Goal: Task Accomplishment & Management: Complete application form

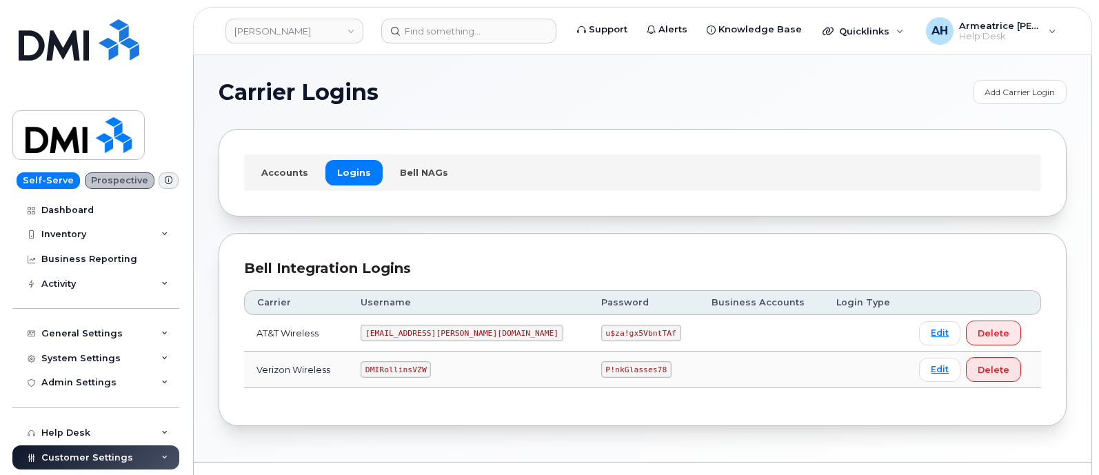
scroll to position [29, 0]
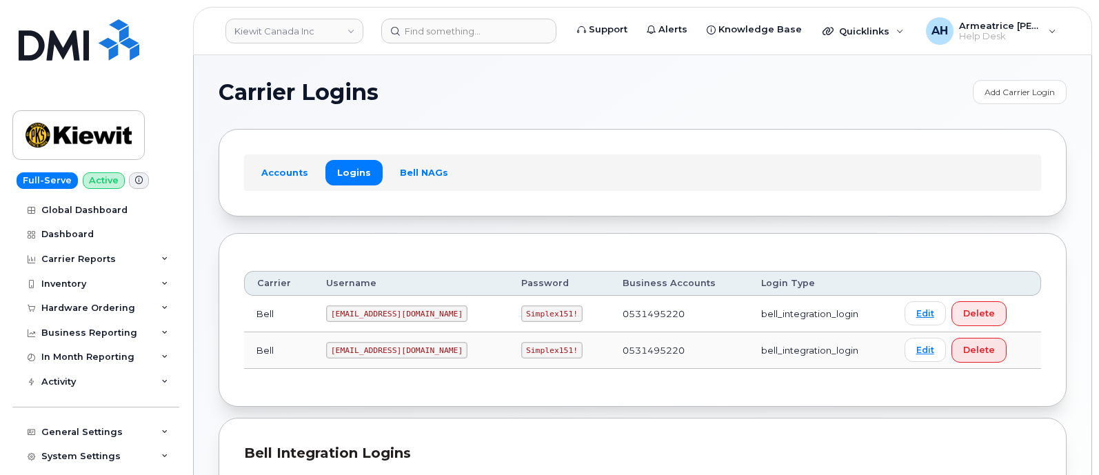
scroll to position [323, 0]
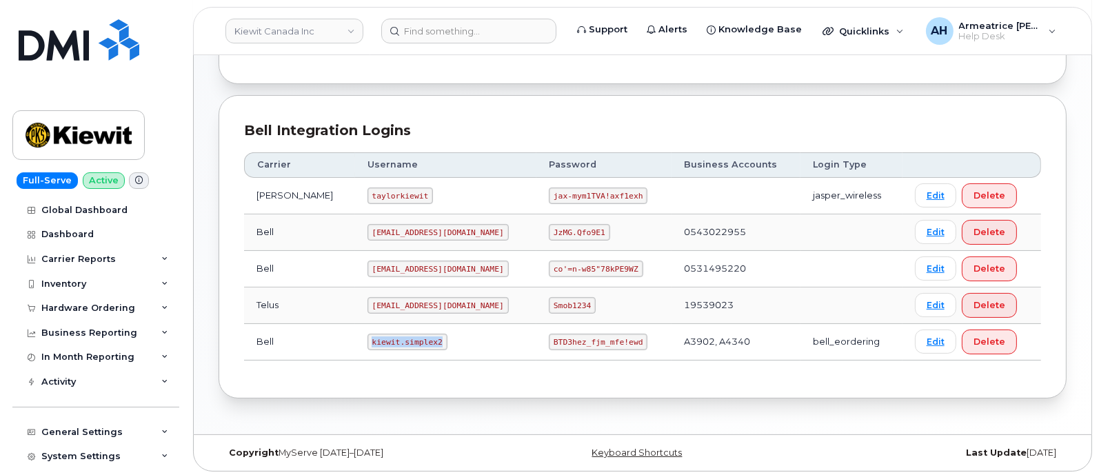
drag, startPoint x: 348, startPoint y: 339, endPoint x: 399, endPoint y: 330, distance: 51.0
click at [423, 343] on td "kiewit.simplex2" at bounding box center [445, 342] width 181 height 37
drag, startPoint x: 395, startPoint y: 331, endPoint x: 418, endPoint y: 334, distance: 23.0
click at [418, 334] on code "kiewit.simplex2" at bounding box center [408, 342] width 80 height 17
copy code "kiewit.simplex2"
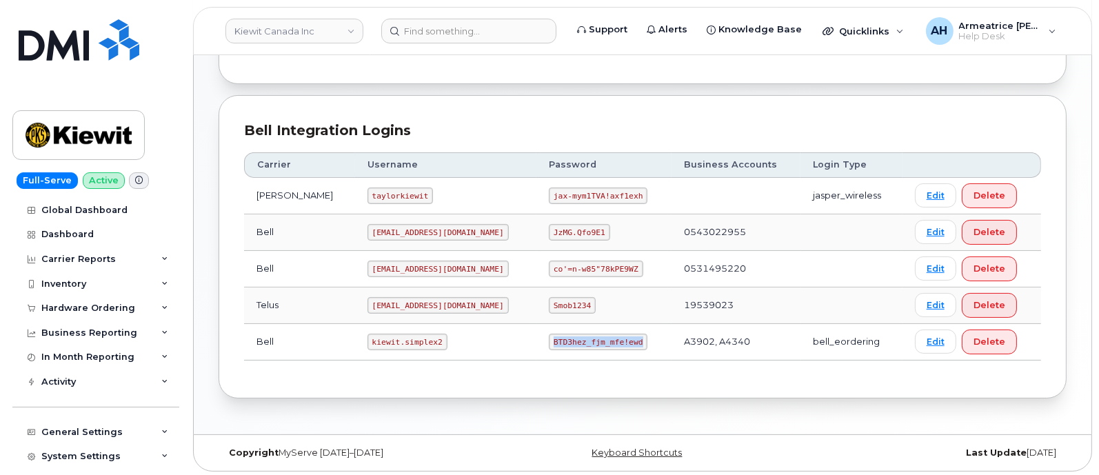
drag, startPoint x: 511, startPoint y: 341, endPoint x: 611, endPoint y: 337, distance: 100.1
click at [611, 337] on td "BTD3hez_fjm_mfe!ewd" at bounding box center [603, 342] width 135 height 37
copy code "BTD3hez_fjm_mfe!ewd"
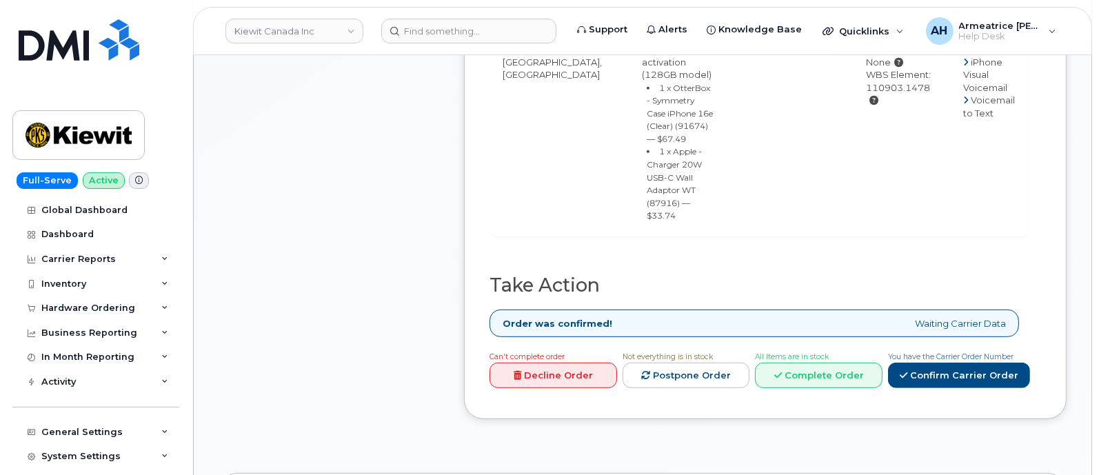
scroll to position [862, 0]
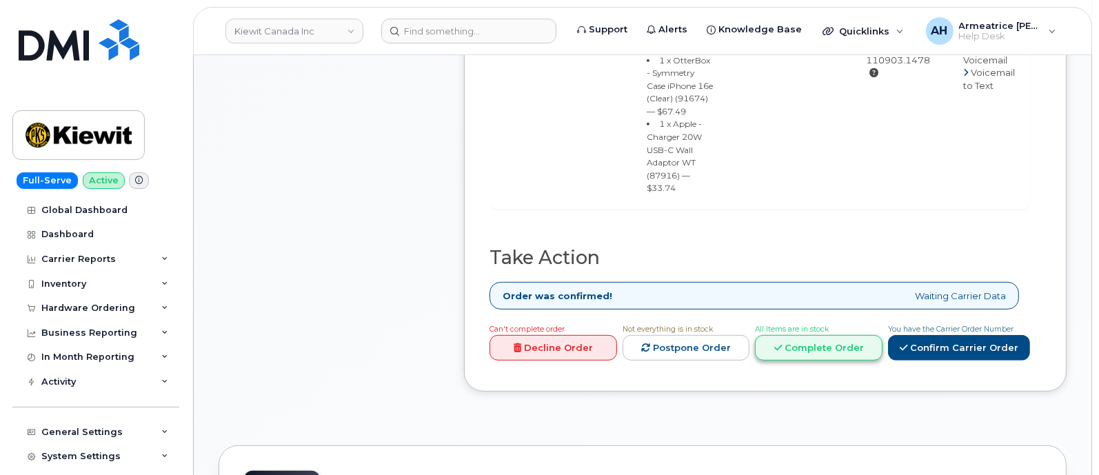
click at [845, 335] on link "Complete Order" at bounding box center [819, 348] width 128 height 26
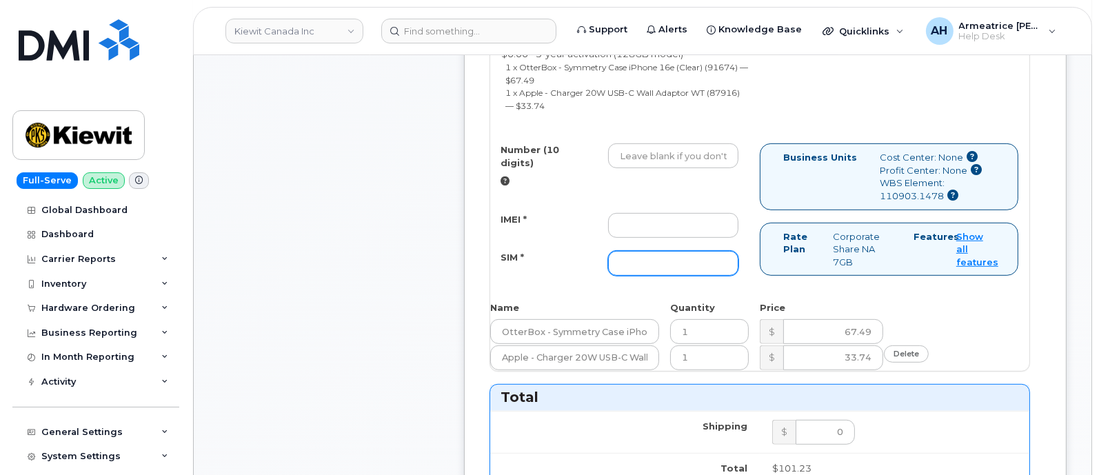
scroll to position [776, 0]
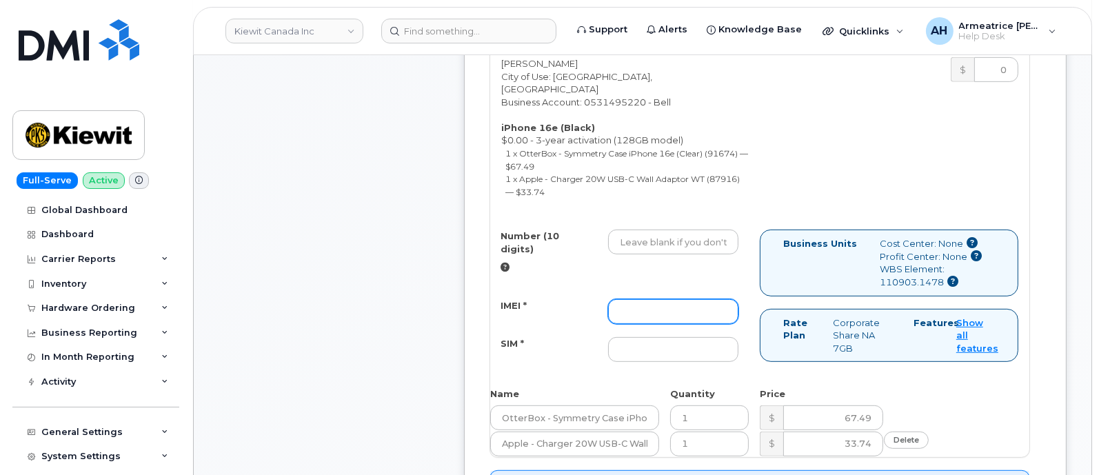
click at [688, 299] on input "IMEI *" at bounding box center [673, 311] width 130 height 25
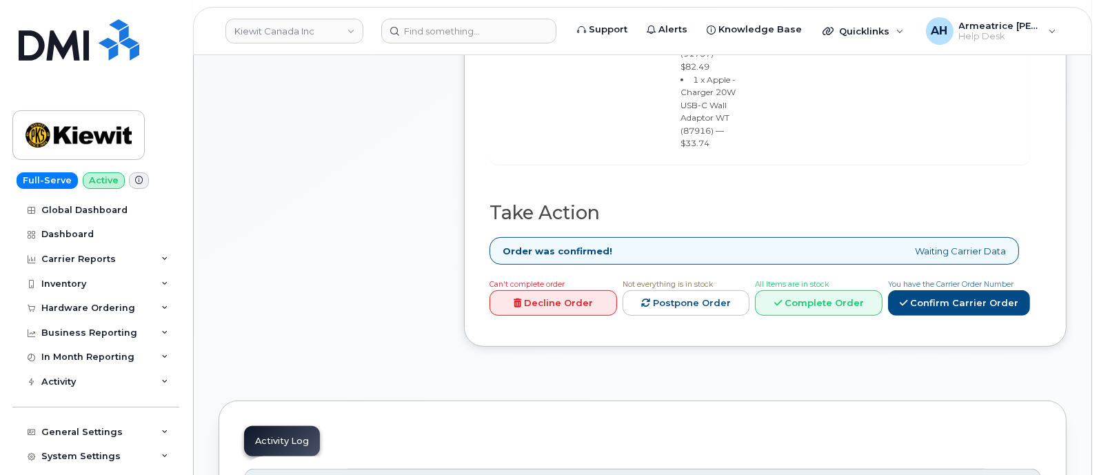
scroll to position [846, 0]
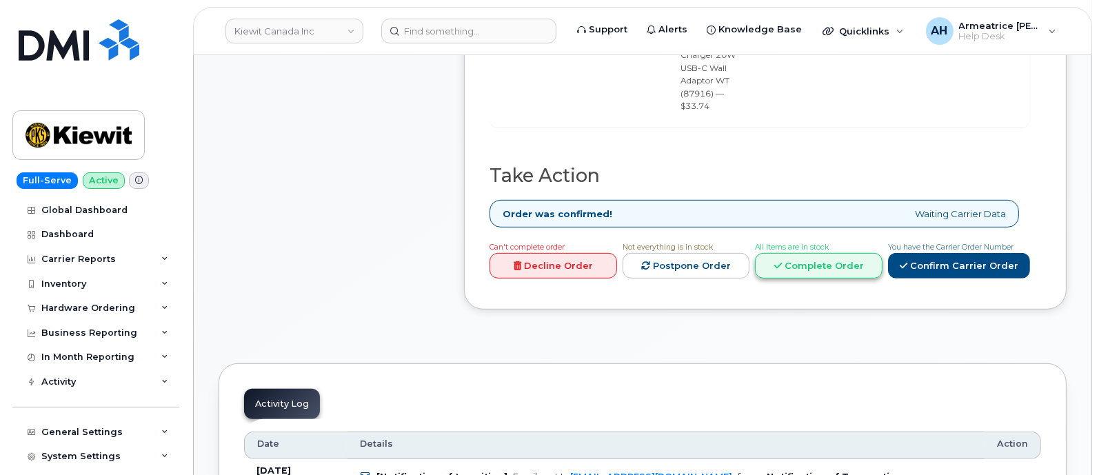
click at [812, 253] on link "Complete Order" at bounding box center [819, 266] width 128 height 26
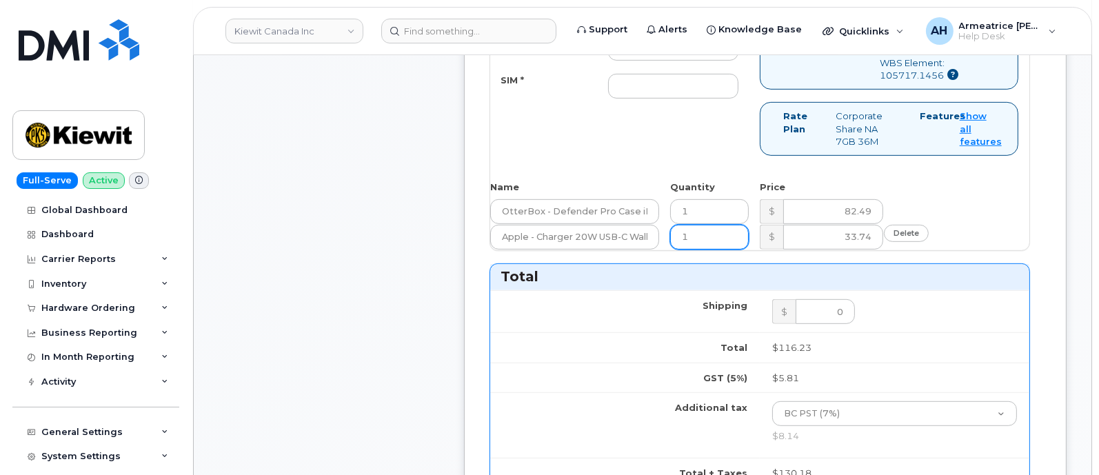
scroll to position [674, 0]
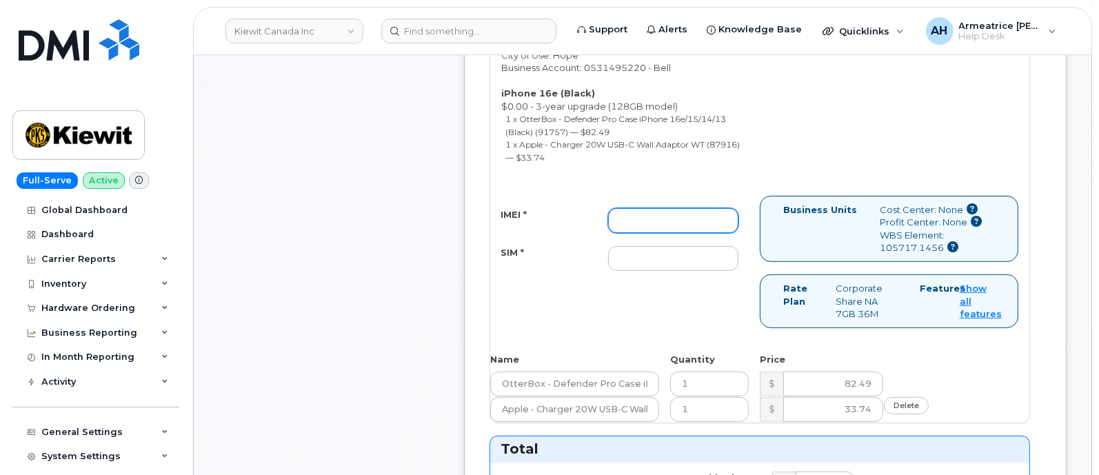
click at [631, 219] on input "IMEI *" at bounding box center [673, 220] width 130 height 25
click at [627, 217] on input "IMEI *" at bounding box center [673, 220] width 130 height 25
paste input "354216331482947"
type input "354216331482947"
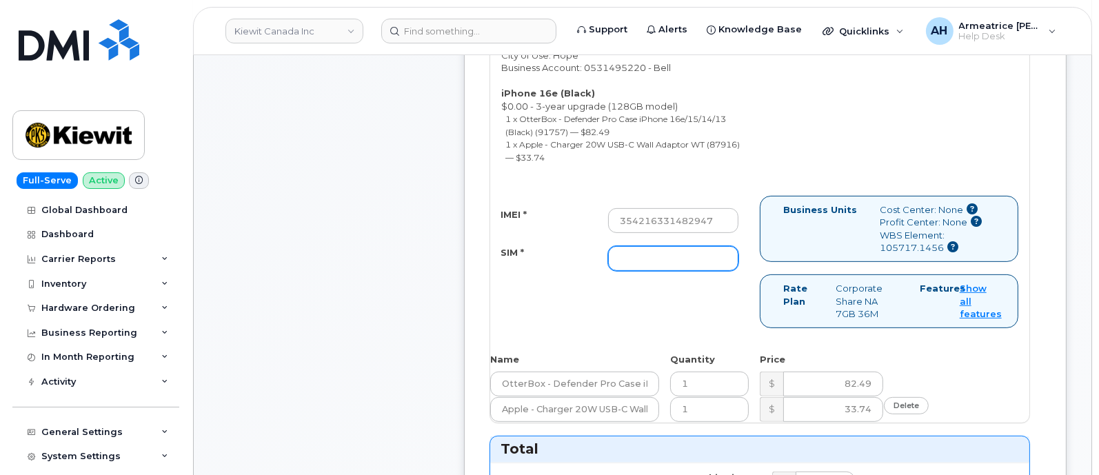
click at [636, 253] on input "SIM *" at bounding box center [673, 258] width 130 height 25
click at [655, 256] on input "SIM *" at bounding box center [673, 258] width 130 height 25
paste input "89302610207734334383"
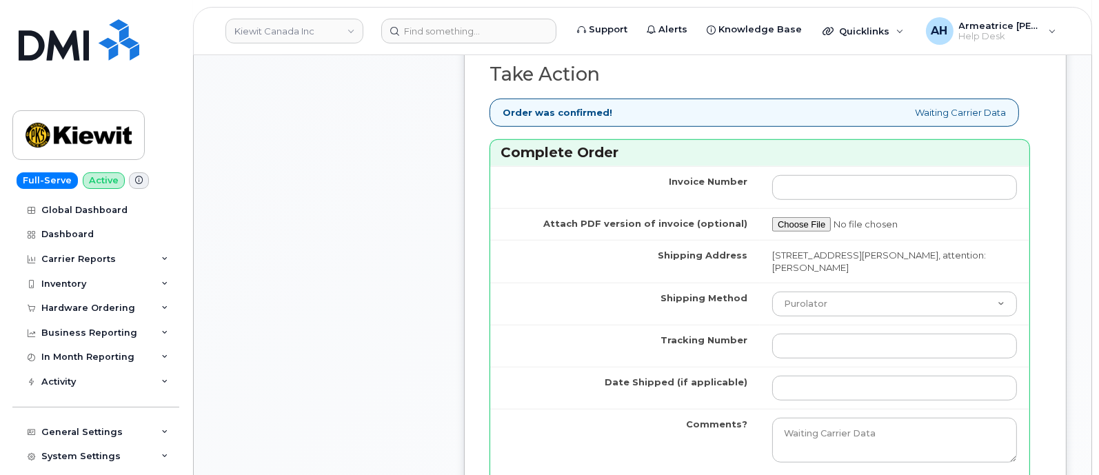
scroll to position [1277, 0]
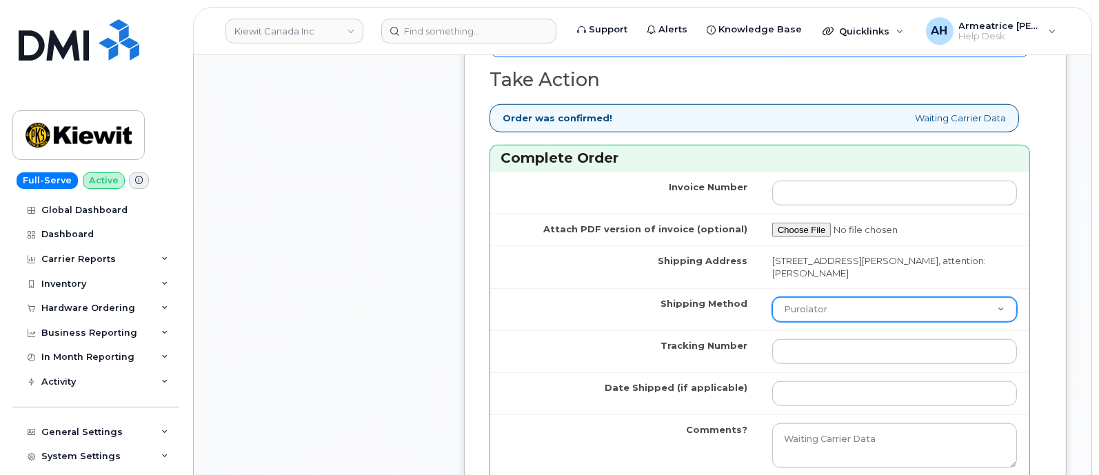
type input "89302610207734334383"
click at [821, 307] on select "Purolator UPS FedEx Canada Post Courier Other Drop Off Pick Up" at bounding box center [894, 309] width 245 height 25
select select "FedEx"
click at [772, 297] on select "Purolator UPS FedEx Canada Post Courier Other Drop Off Pick Up" at bounding box center [894, 309] width 245 height 25
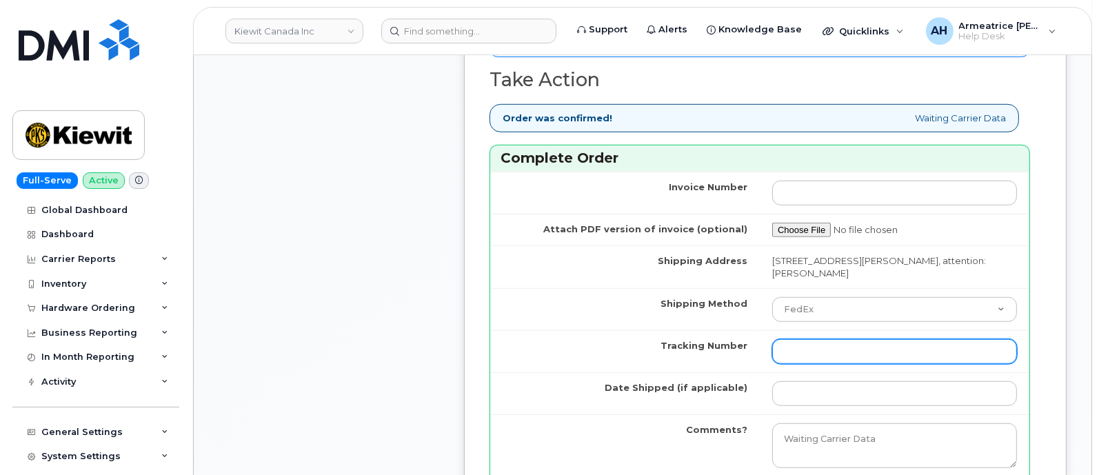
click at [796, 347] on input "Tracking Number" at bounding box center [894, 351] width 245 height 25
paste input "475744974633"
type input "475744974633"
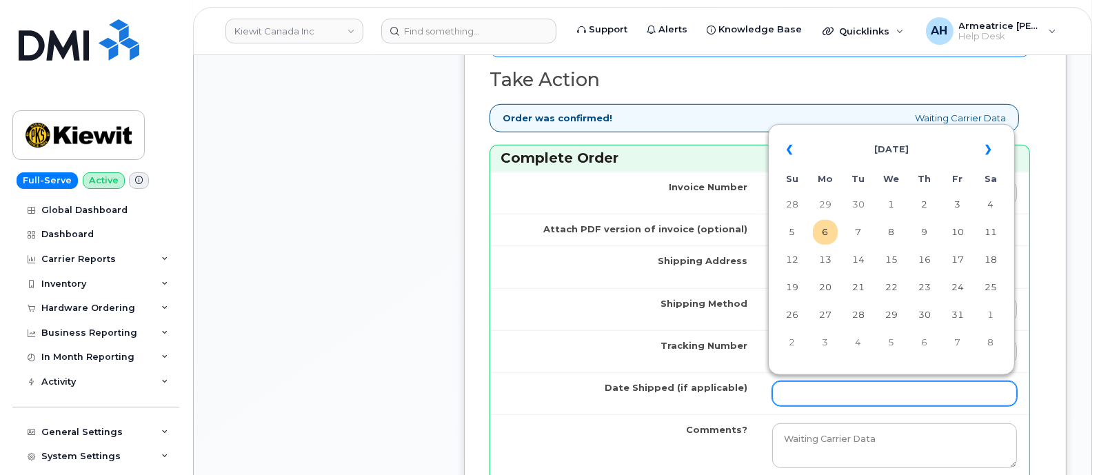
click at [812, 392] on input "Date Shipped (if applicable)" at bounding box center [894, 393] width 245 height 25
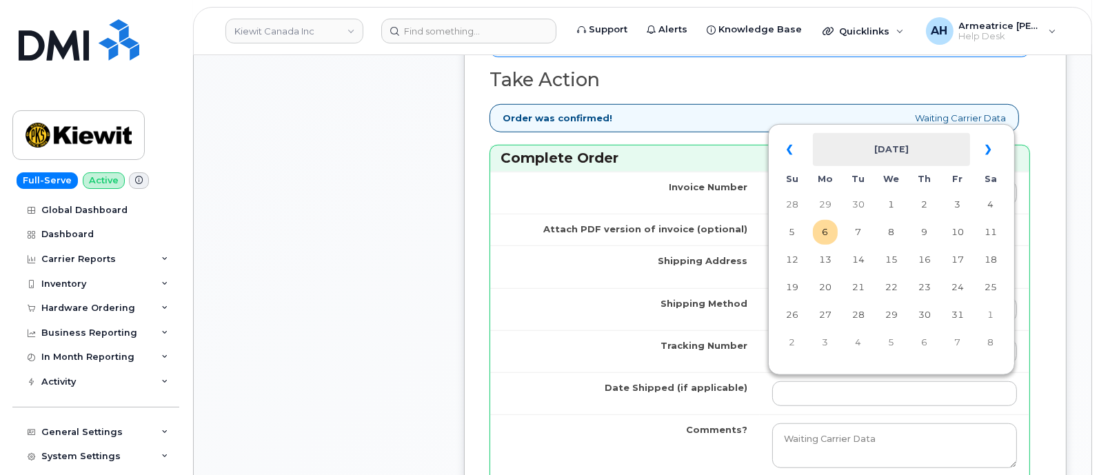
click at [824, 143] on th "October 2025" at bounding box center [891, 149] width 157 height 33
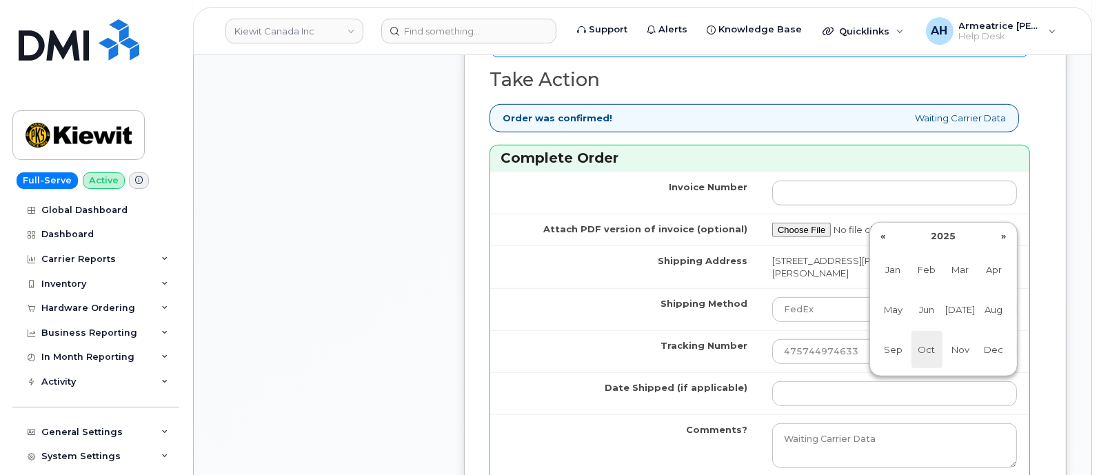
click at [929, 346] on span "Oct" at bounding box center [927, 349] width 31 height 37
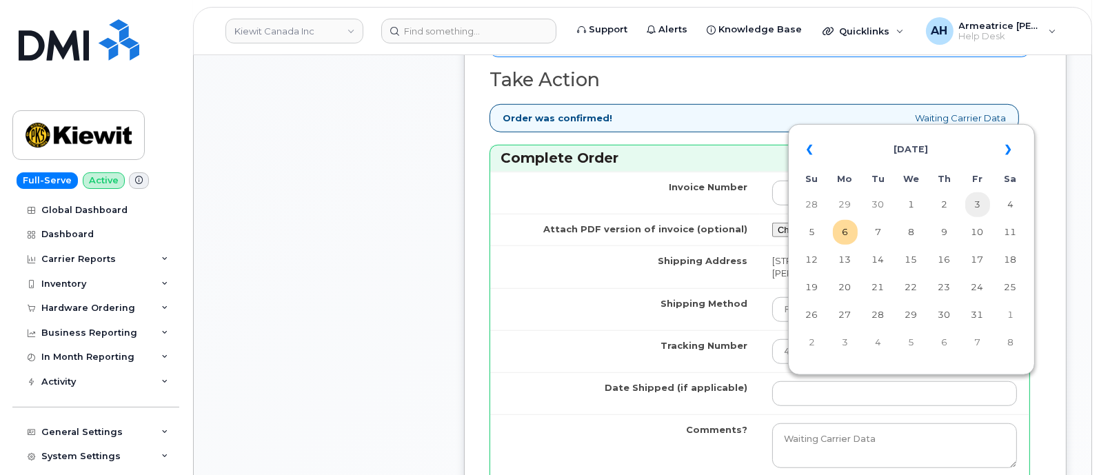
click at [974, 207] on td "3" at bounding box center [977, 204] width 25 height 25
type input "2025-10-03"
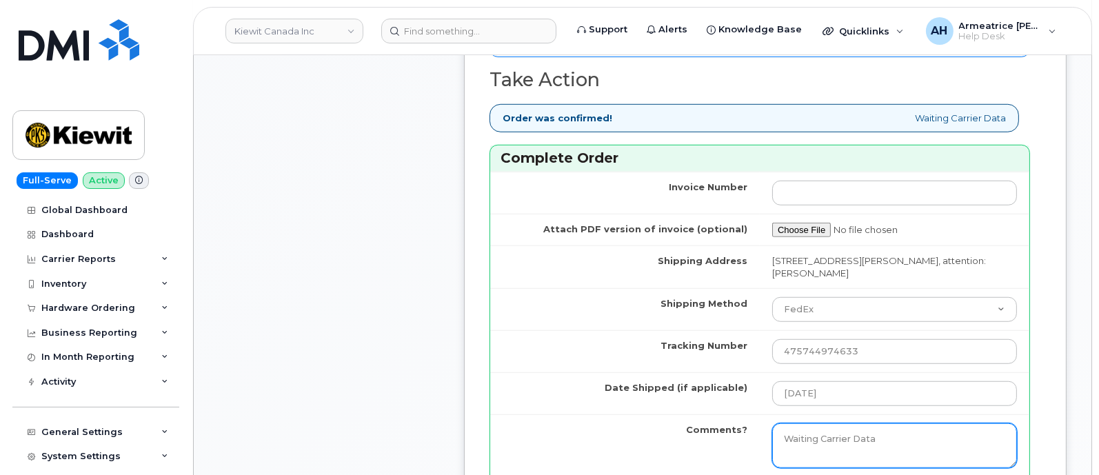
scroll to position [1363, 0]
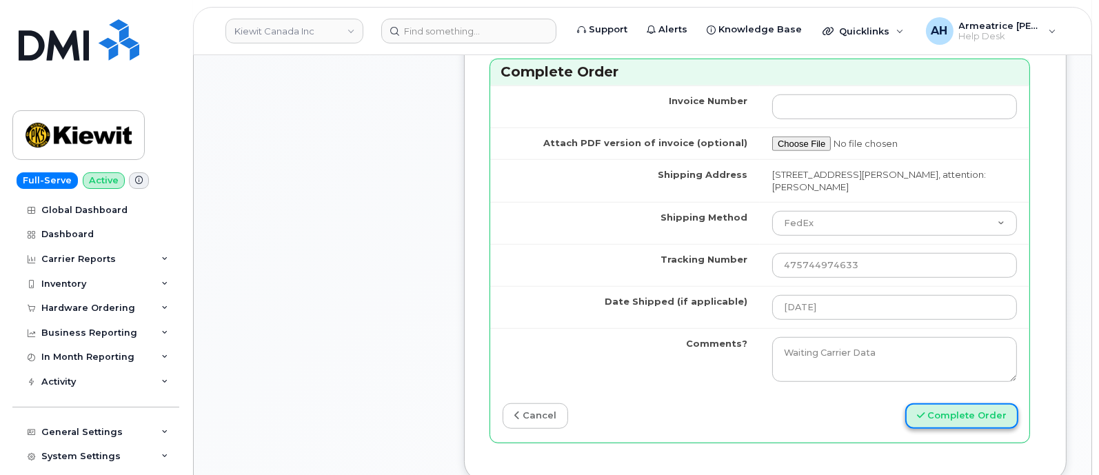
click at [976, 412] on button "Complete Order" at bounding box center [961, 416] width 113 height 26
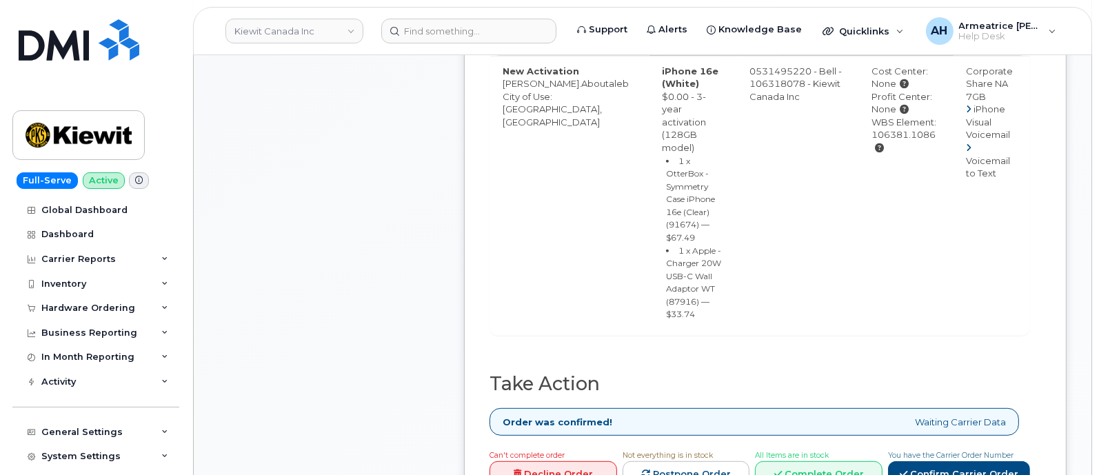
scroll to position [862, 0]
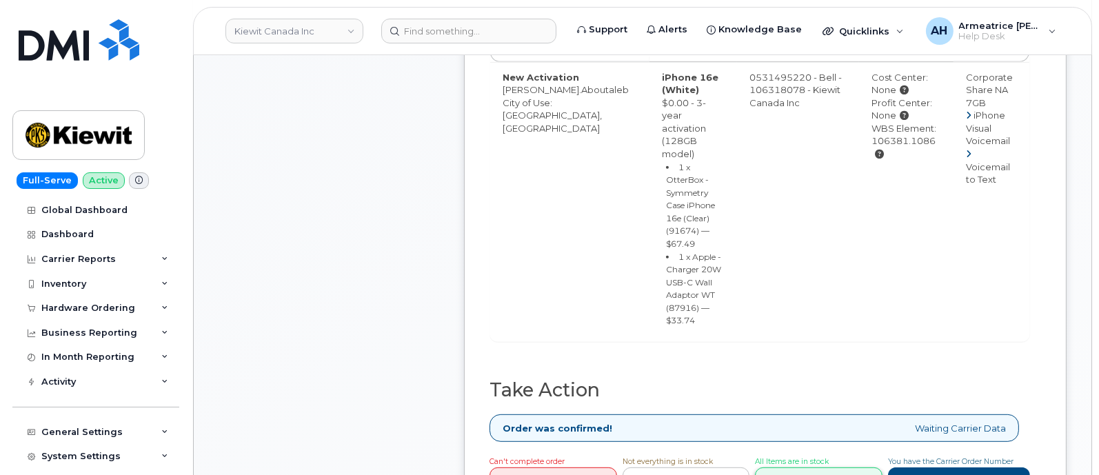
click at [816, 379] on link "Complete Order" at bounding box center [819, 480] width 128 height 26
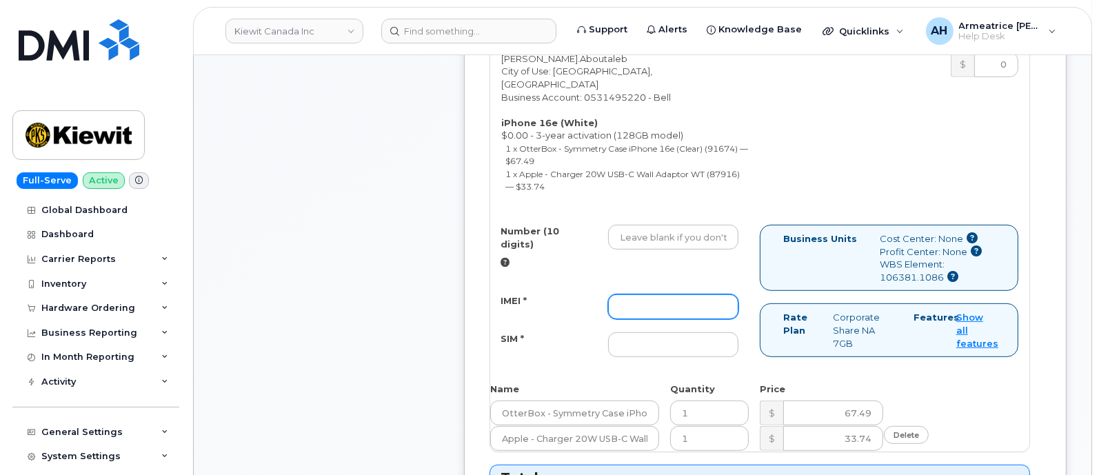
click at [627, 294] on input "IMEI *" at bounding box center [673, 306] width 130 height 25
paste input "354216331482947"
type input "354216331482947"
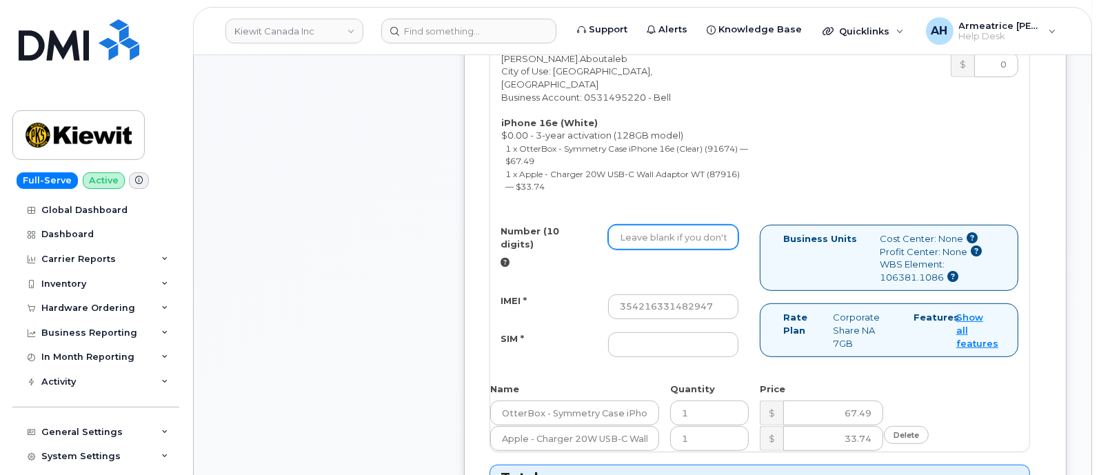
click at [642, 225] on input "Number (10 digits)" at bounding box center [673, 237] width 130 height 25
click at [644, 225] on input "Number (10 digits)" at bounding box center [673, 237] width 130 height 25
paste input "6047129970"
type input "6047129970"
click at [654, 308] on div "Number (10 digits) 6047129970 IMEI * 354216331482947 SIM *" at bounding box center [625, 297] width 270 height 145
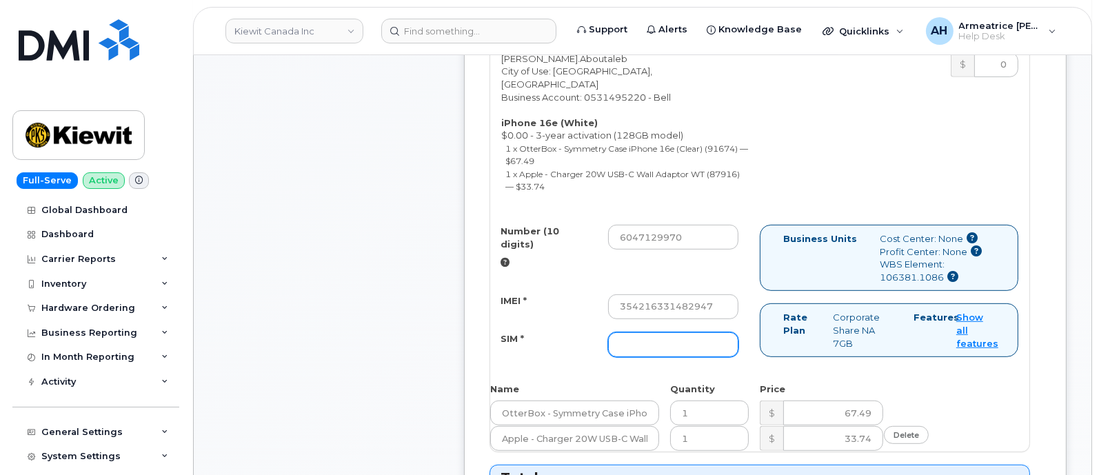
click at [656, 332] on input "SIM *" at bounding box center [673, 344] width 130 height 25
click at [629, 332] on input "SIM *" at bounding box center [673, 344] width 130 height 25
paste input "89302610207734334383"
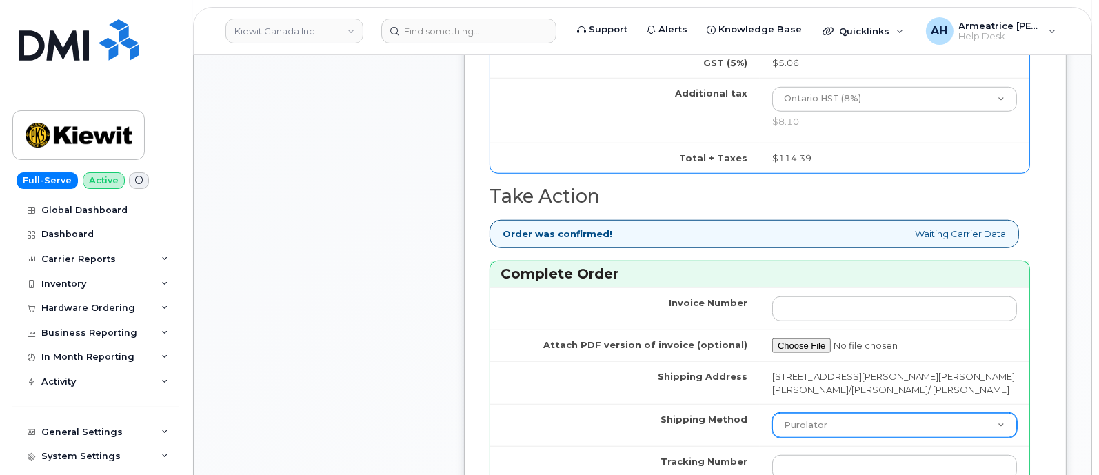
scroll to position [1465, 0]
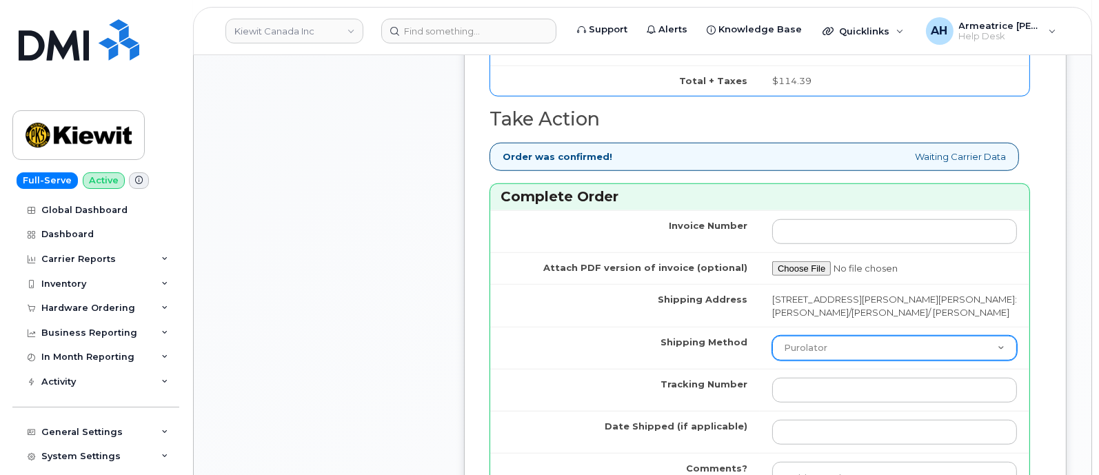
type input "89302610207734334383"
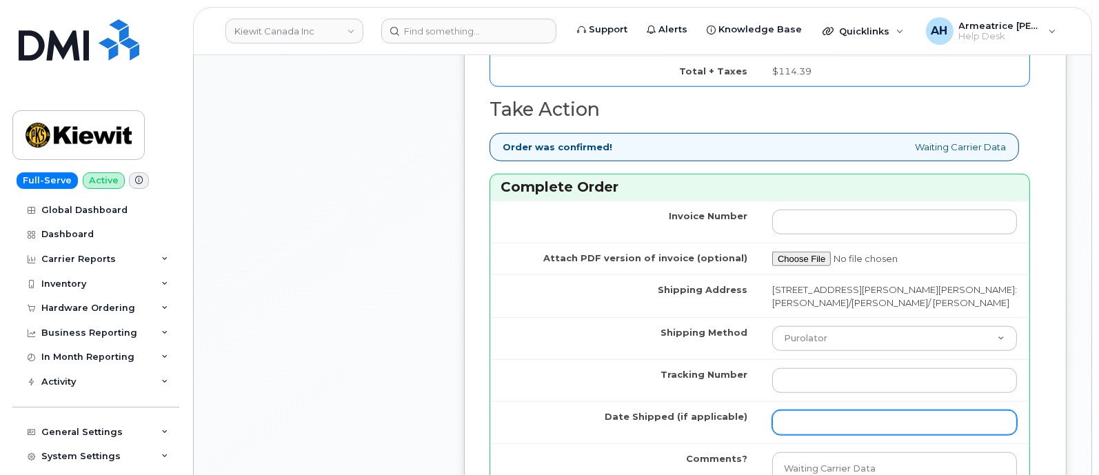
click at [797, 379] on input "Date Shipped (if applicable)" at bounding box center [894, 422] width 245 height 25
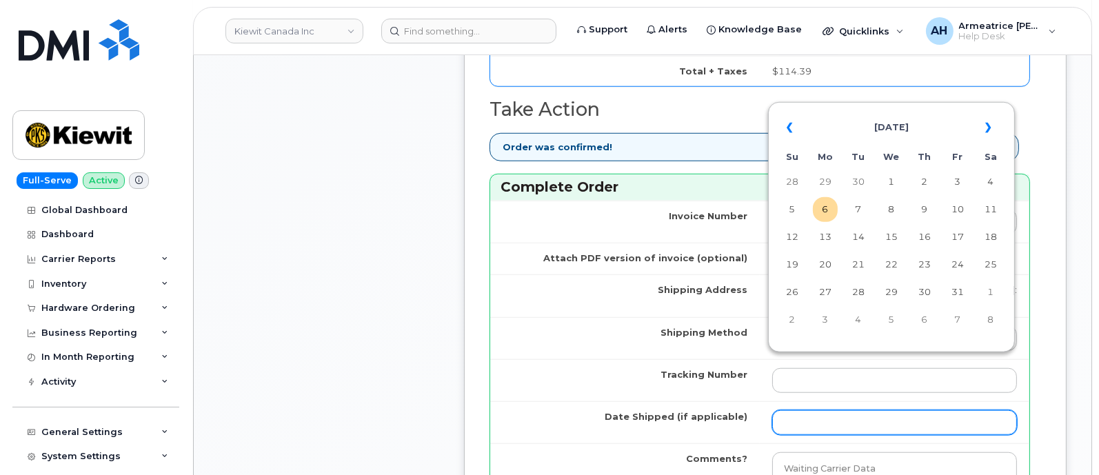
scroll to position [0, 0]
click at [737, 359] on td "Tracking Number" at bounding box center [625, 380] width 270 height 42
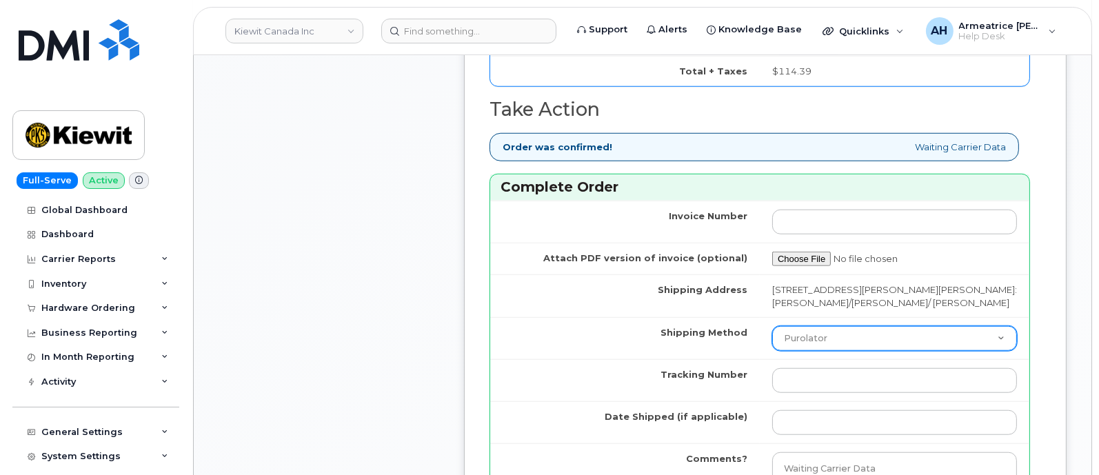
click at [795, 326] on select "Purolator UPS FedEx Canada Post Courier Other Drop Off Pick Up" at bounding box center [894, 338] width 245 height 25
select select "FedEx"
click at [772, 326] on select "Purolator UPS FedEx Canada Post Courier Other Drop Off Pick Up" at bounding box center [894, 338] width 245 height 25
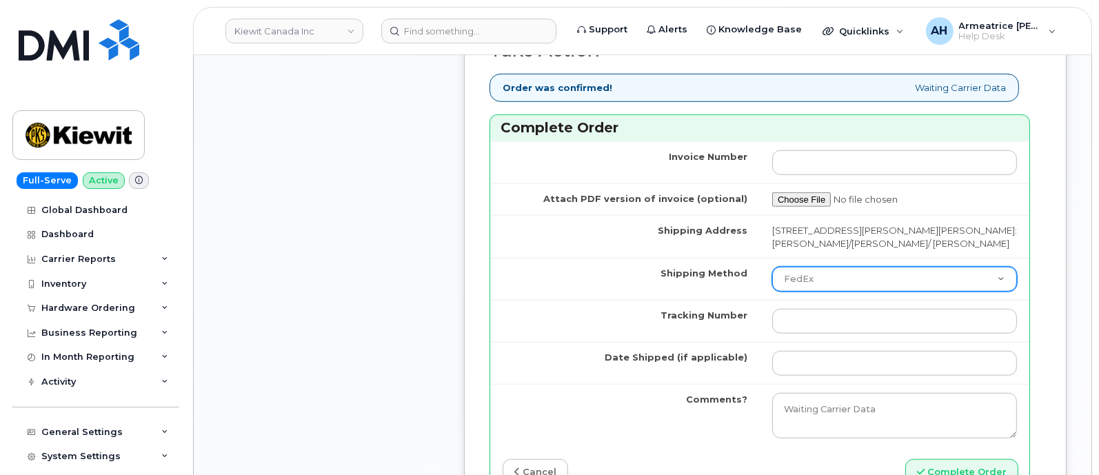
scroll to position [1551, 0]
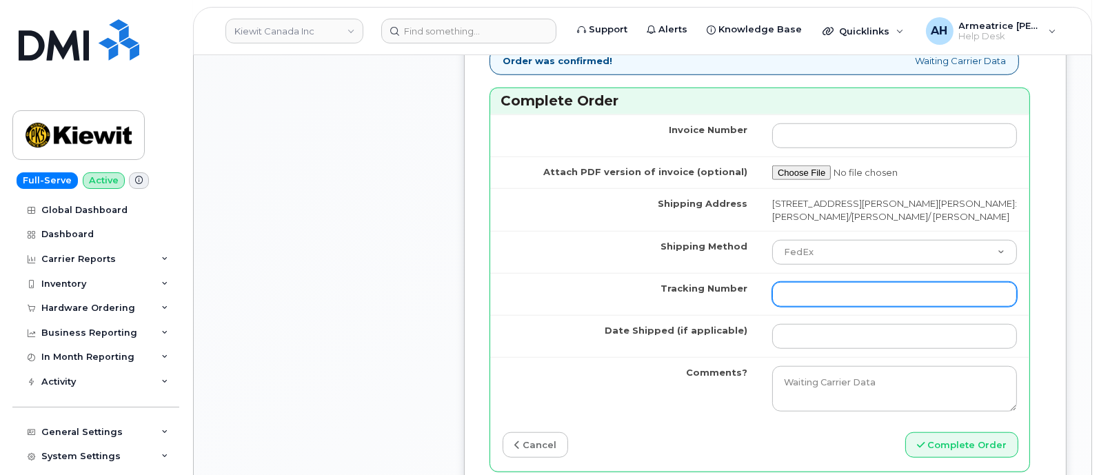
click at [810, 282] on input "Tracking Number" at bounding box center [894, 294] width 245 height 25
paste input "476303116277"
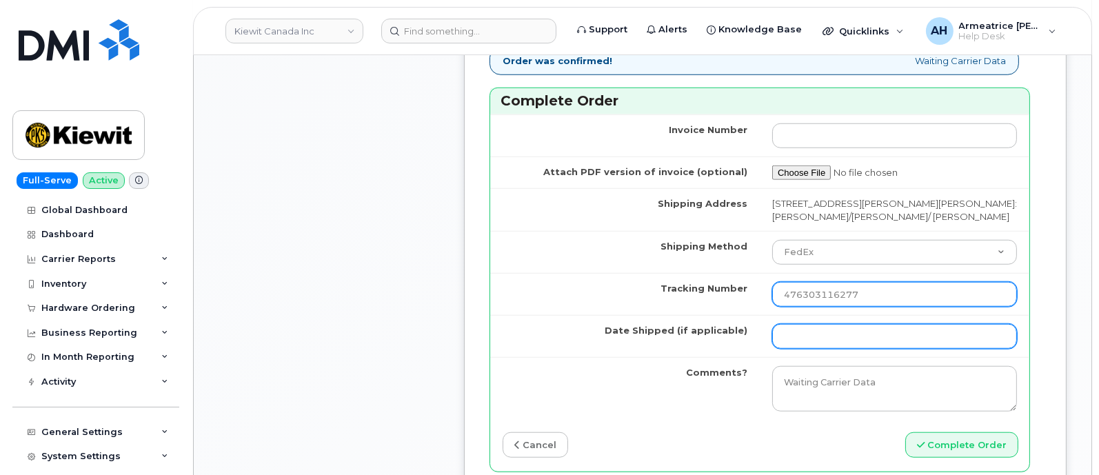
type input "476303116277"
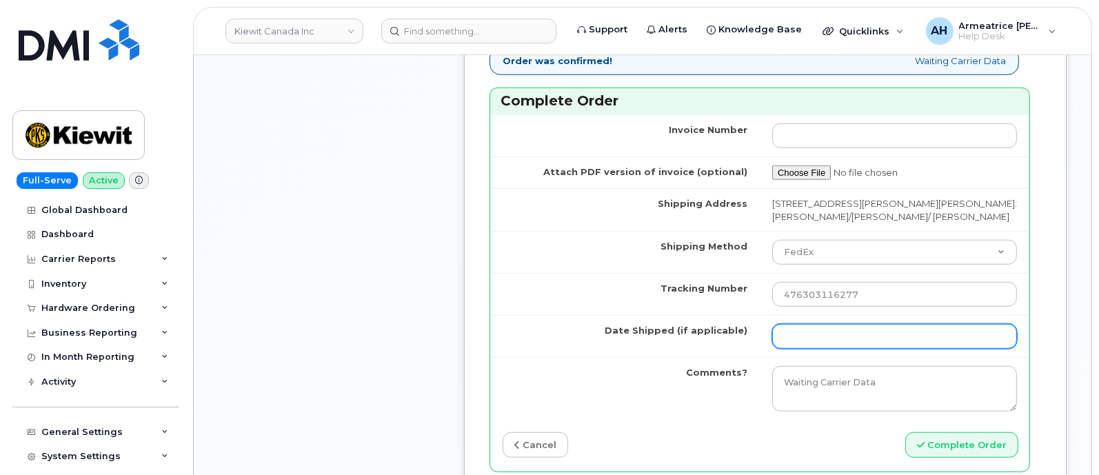
click at [840, 324] on input "Date Shipped (if applicable)" at bounding box center [894, 336] width 245 height 25
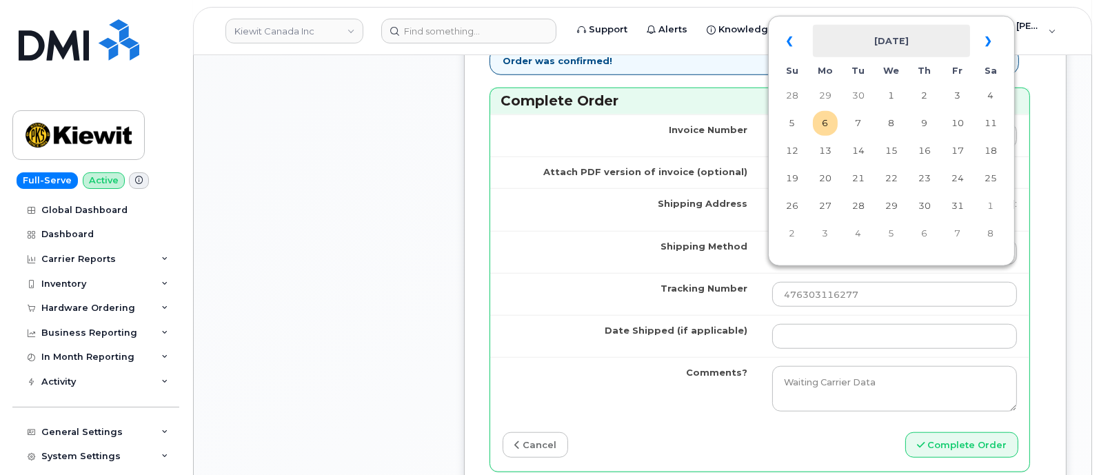
click at [838, 43] on th "[DATE]" at bounding box center [891, 41] width 157 height 33
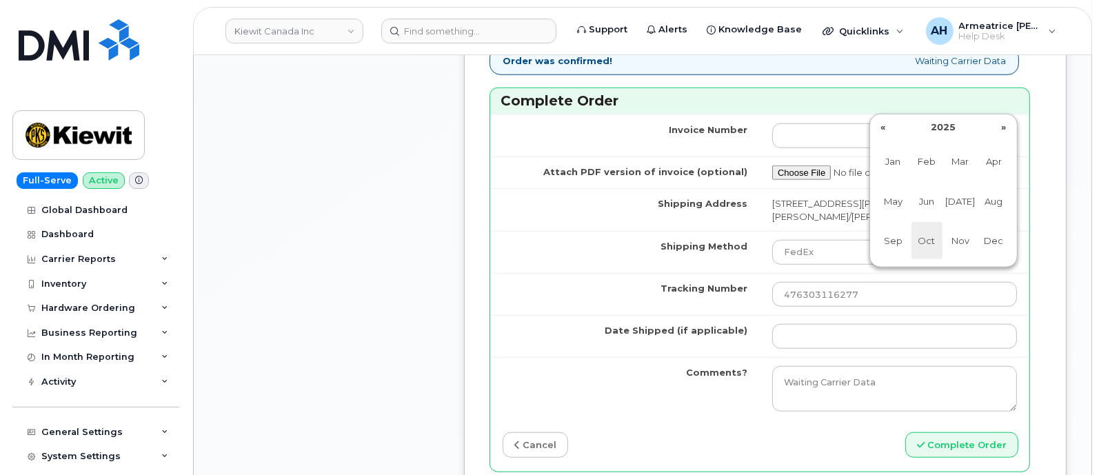
click at [878, 236] on span "Oct" at bounding box center [927, 240] width 31 height 37
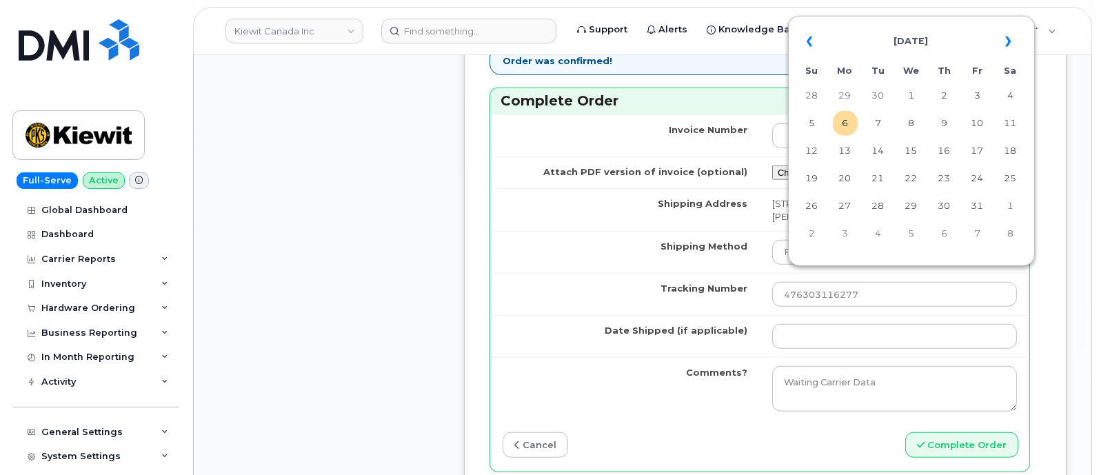
click at [878, 97] on td "3" at bounding box center [977, 95] width 25 height 25
type input "[DATE]"
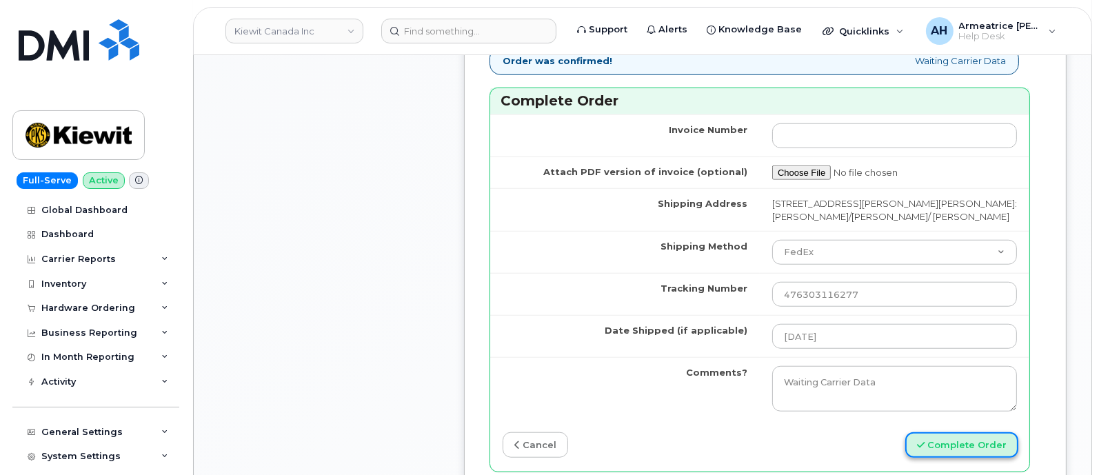
click at [878, 379] on button "Complete Order" at bounding box center [961, 445] width 113 height 26
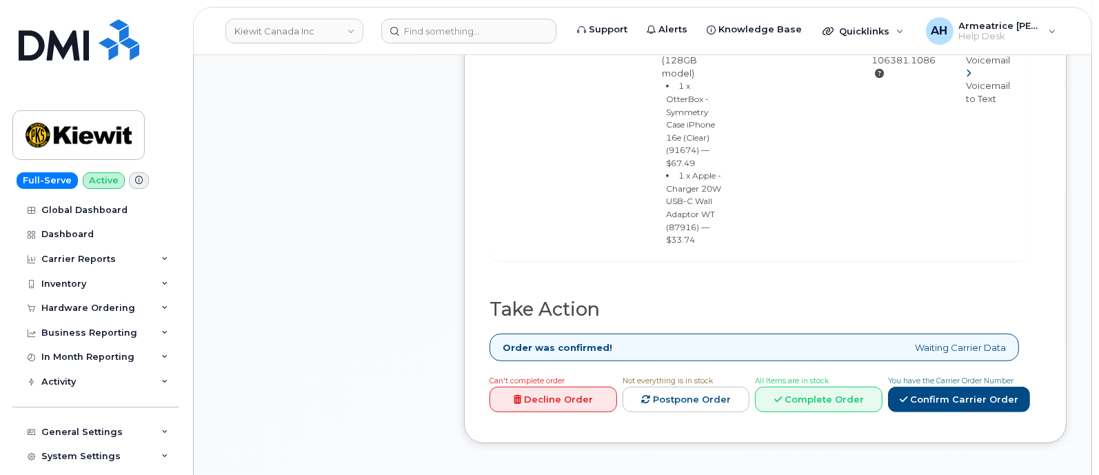
scroll to position [1120, 0]
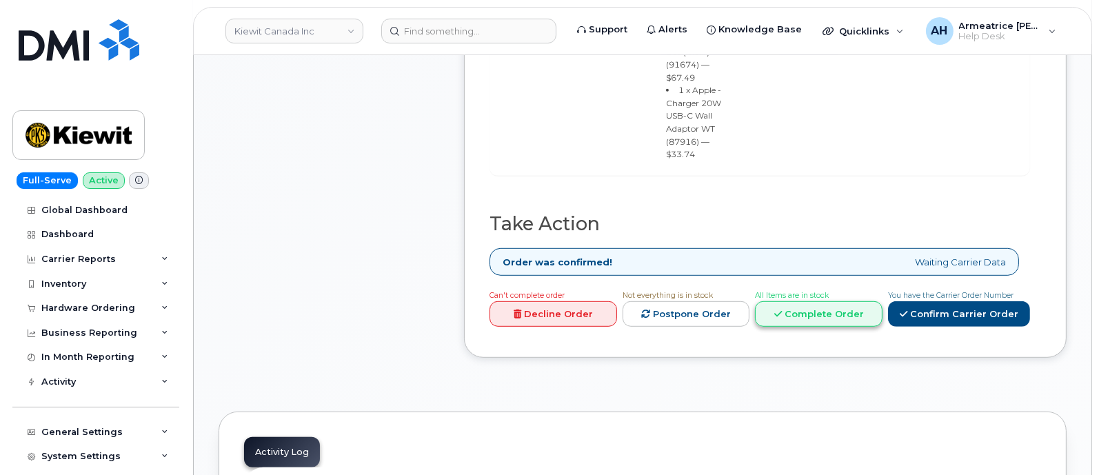
click at [813, 301] on link "Complete Order" at bounding box center [819, 314] width 128 height 26
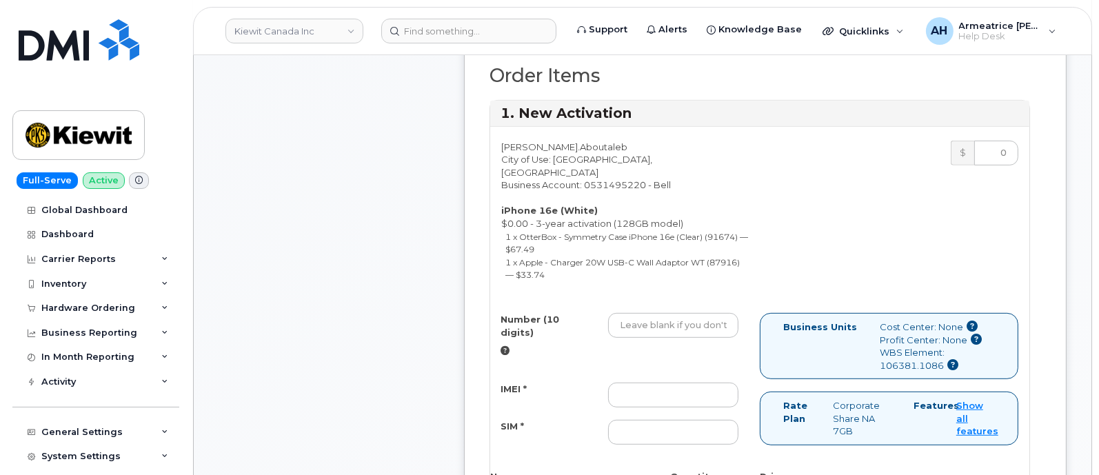
scroll to position [862, 0]
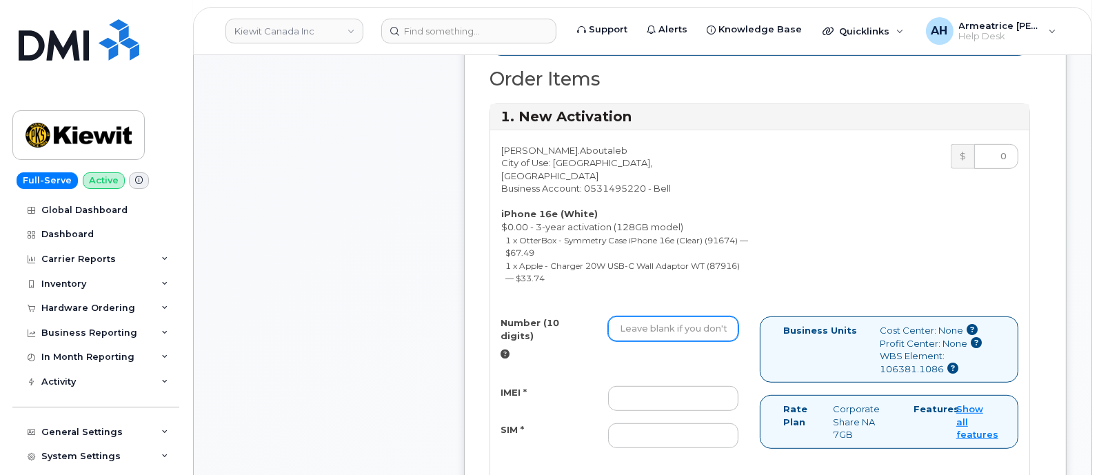
click at [690, 316] on input "Number (10 digits)" at bounding box center [673, 328] width 130 height 25
drag, startPoint x: 655, startPoint y: 272, endPoint x: 663, endPoint y: 274, distance: 8.5
click at [660, 316] on input "Number (10 digits)" at bounding box center [673, 328] width 130 height 25
paste input "6047129970"
type input "6047129970"
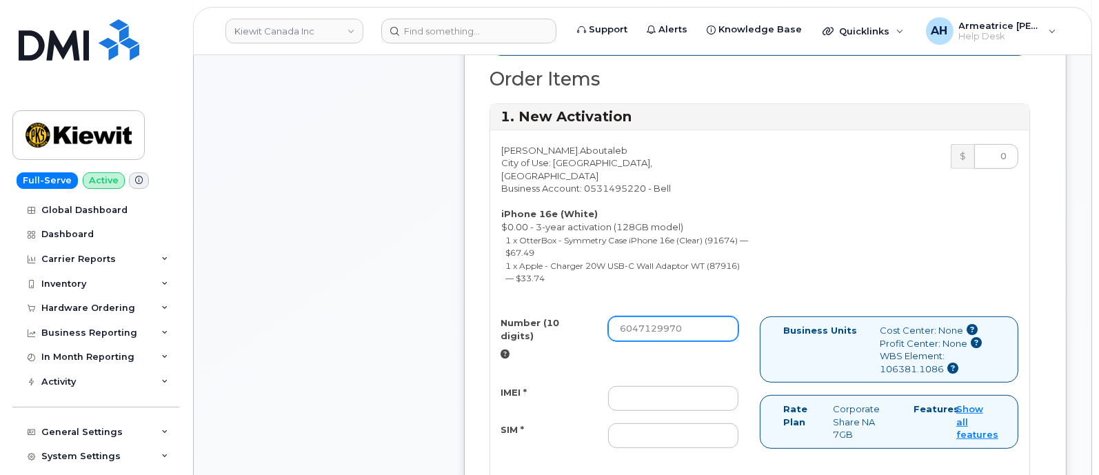
drag, startPoint x: 692, startPoint y: 274, endPoint x: 548, endPoint y: 277, distance: 143.4
click at [548, 316] on div "Number (10 digits) 6047129970" at bounding box center [619, 338] width 259 height 44
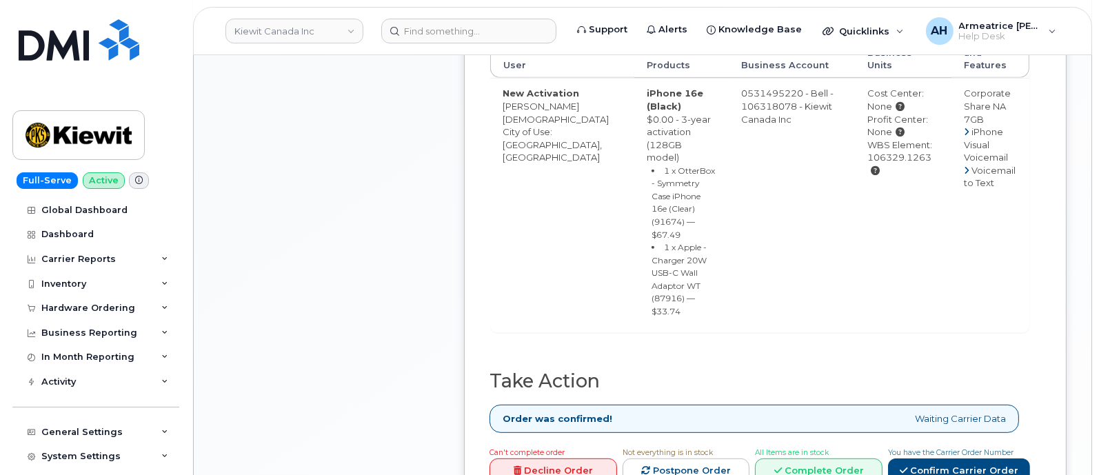
scroll to position [846, 0]
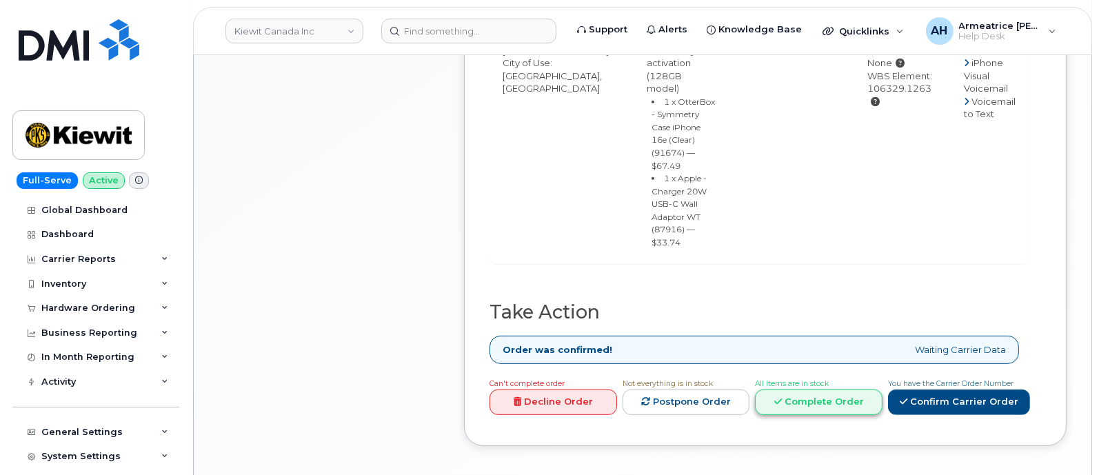
click at [808, 390] on link "Complete Order" at bounding box center [819, 403] width 128 height 26
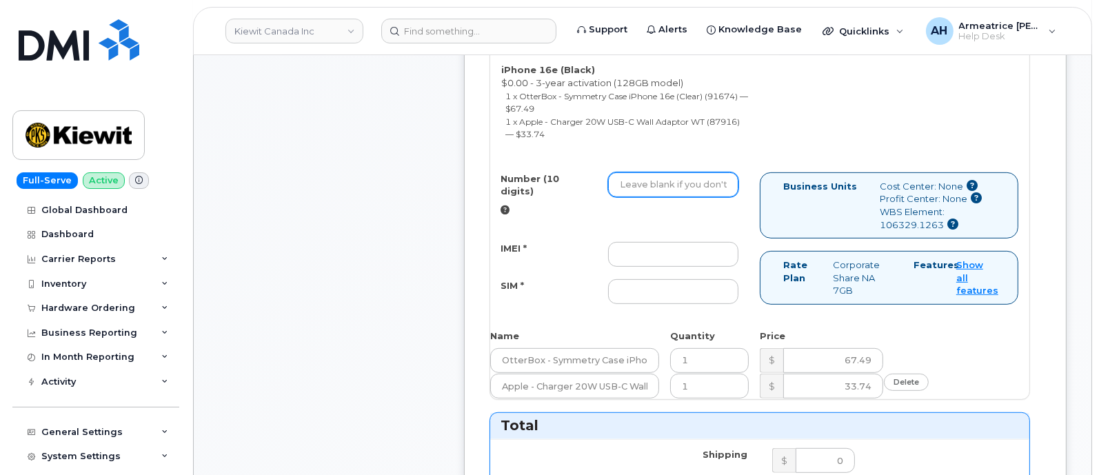
click at [638, 172] on input "Number (10 digits)" at bounding box center [673, 184] width 130 height 25
click at [621, 172] on input "Number (10 digits)" at bounding box center [673, 184] width 130 height 25
paste input "5873406716"
type input "5873406716"
click at [643, 242] on input "IMEI *" at bounding box center [673, 254] width 130 height 25
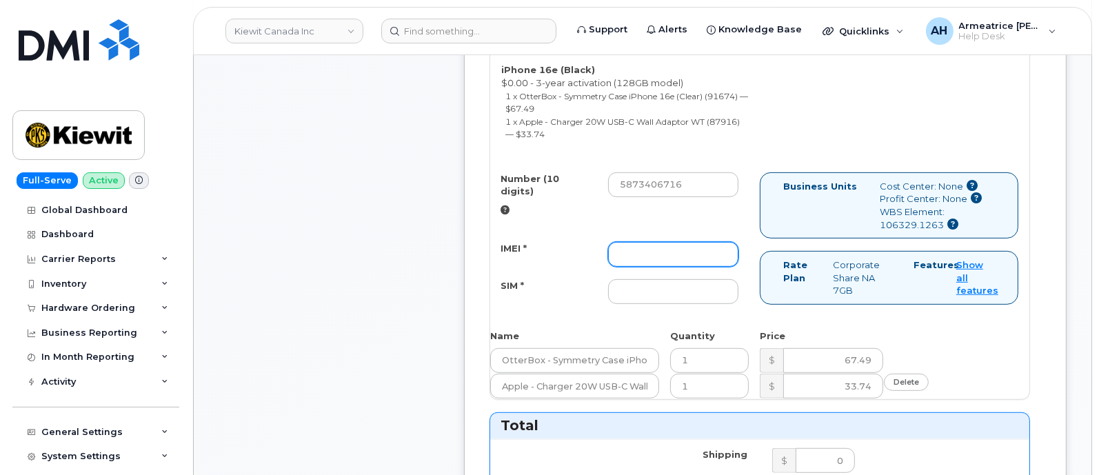
click at [634, 242] on input "IMEI *" at bounding box center [673, 254] width 130 height 25
paste input "354216331639645"
type input "354216331639645"
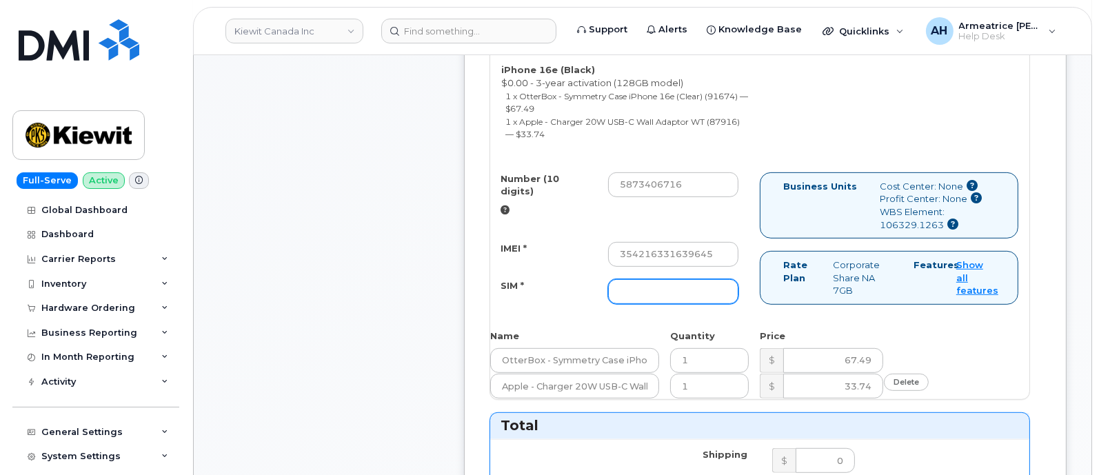
click at [642, 279] on input "SIM *" at bounding box center [673, 291] width 130 height 25
click at [643, 279] on input "SIM *" at bounding box center [673, 291] width 130 height 25
paste input "89302610207734334466"
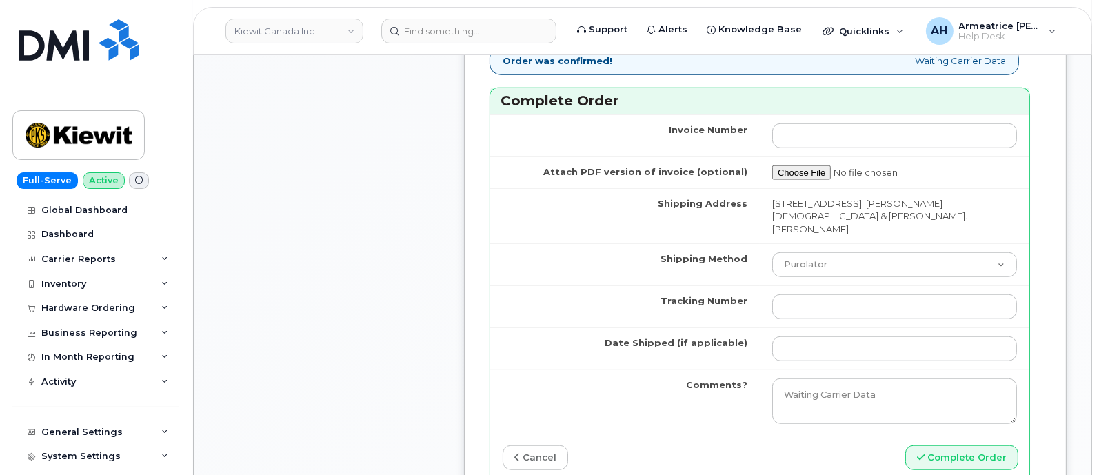
scroll to position [1536, 0]
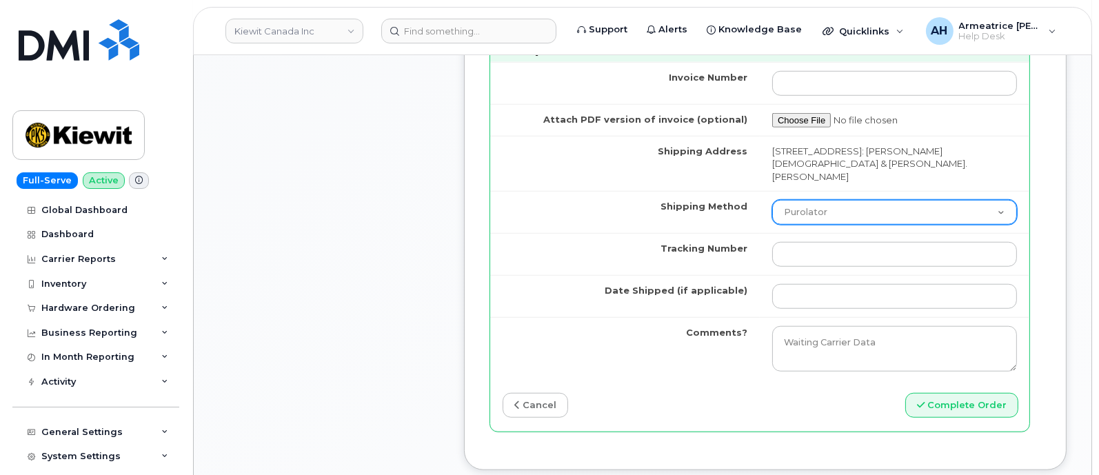
type input "89302610207734334466"
click at [794, 200] on select "Purolator UPS FedEx Canada Post Courier Other Drop Off Pick Up" at bounding box center [894, 212] width 245 height 25
select select "FedEx"
click at [772, 200] on select "Purolator UPS FedEx Canada Post Courier Other Drop Off Pick Up" at bounding box center [894, 212] width 245 height 25
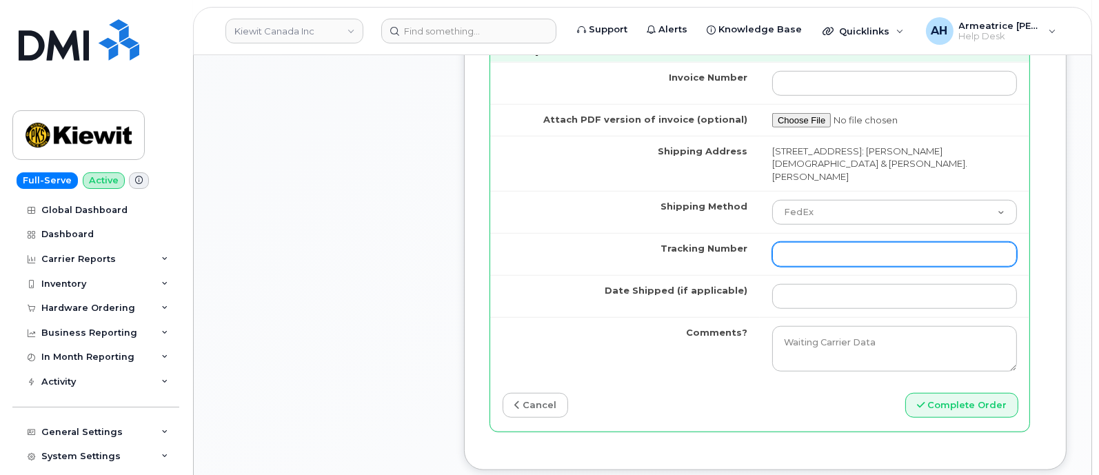
click at [807, 242] on input "Tracking Number" at bounding box center [894, 254] width 245 height 25
click at [783, 242] on input "Tracking Number" at bounding box center [894, 254] width 245 height 25
paste input "476423886369"
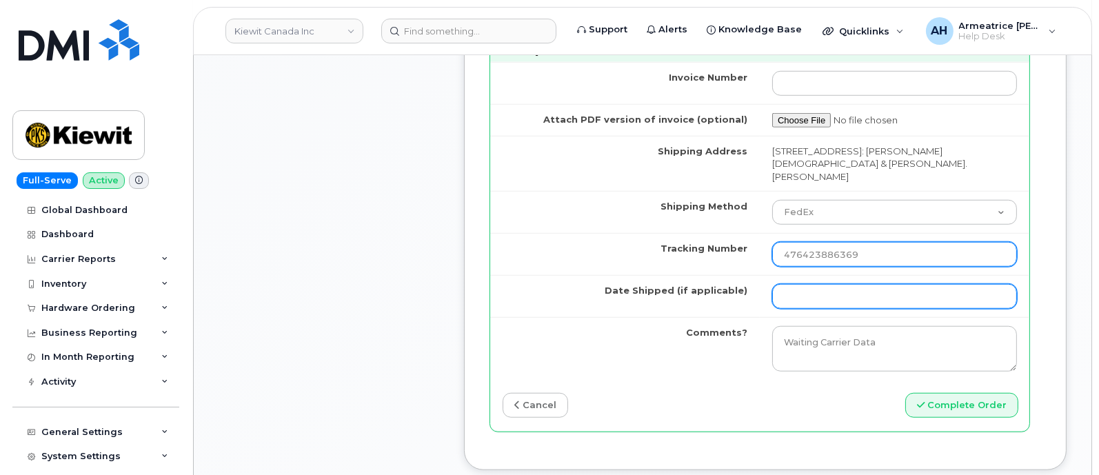
type input "476423886369"
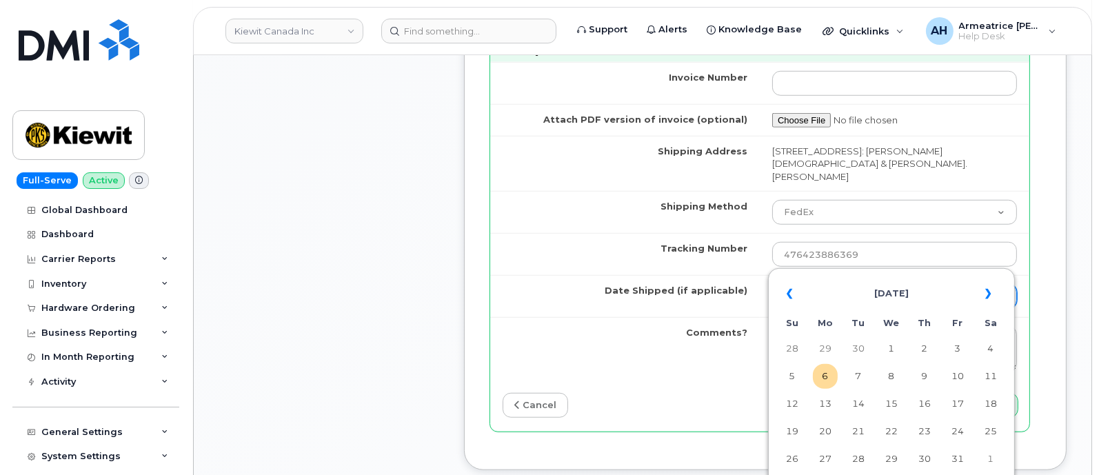
click at [796, 284] on input "Date Shipped (if applicable)" at bounding box center [894, 296] width 245 height 25
click at [785, 298] on th "«" at bounding box center [792, 293] width 25 height 33
click at [817, 284] on input "Date Shipped (if applicable)" at bounding box center [894, 296] width 245 height 25
click at [829, 304] on th "September 2025" at bounding box center [891, 293] width 157 height 33
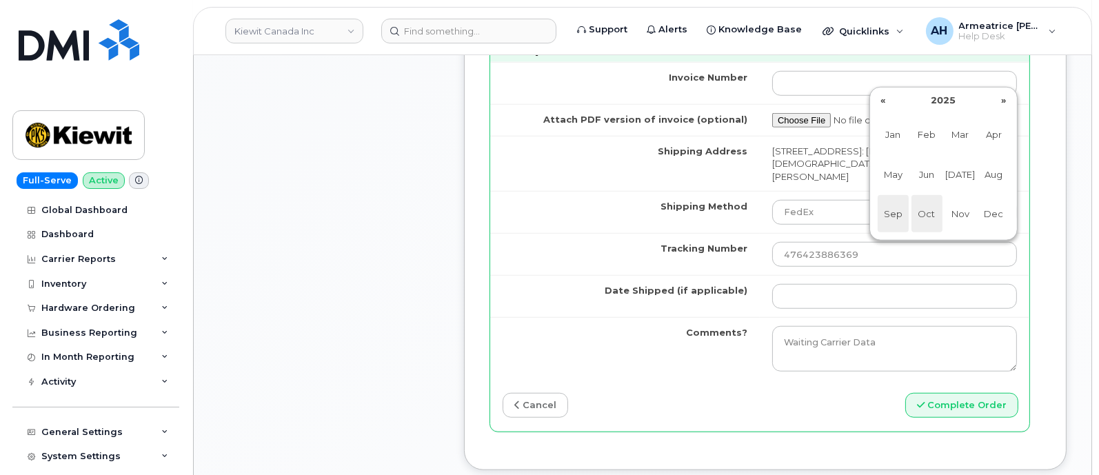
click at [916, 219] on span "Oct" at bounding box center [927, 213] width 31 height 37
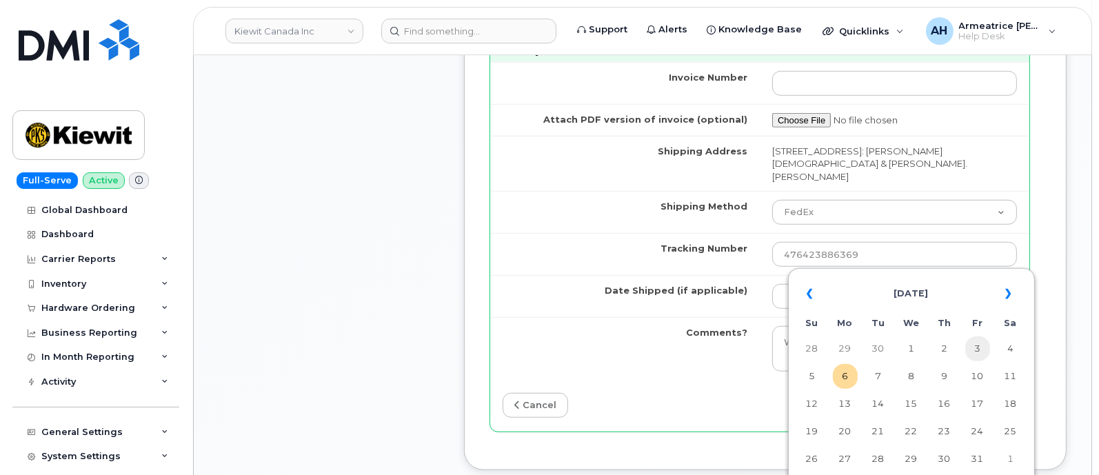
click at [976, 352] on td "3" at bounding box center [977, 348] width 25 height 25
type input "2025-10-03"
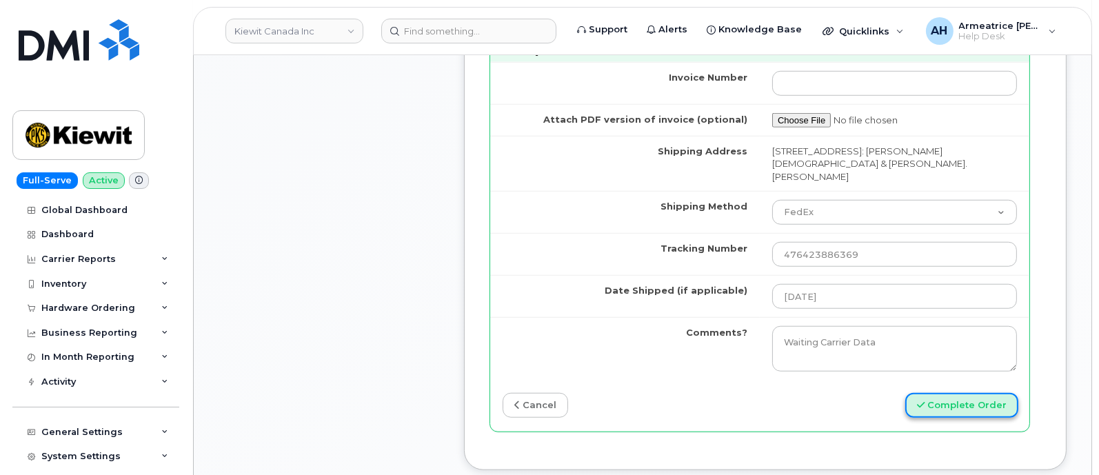
click at [978, 393] on button "Complete Order" at bounding box center [961, 406] width 113 height 26
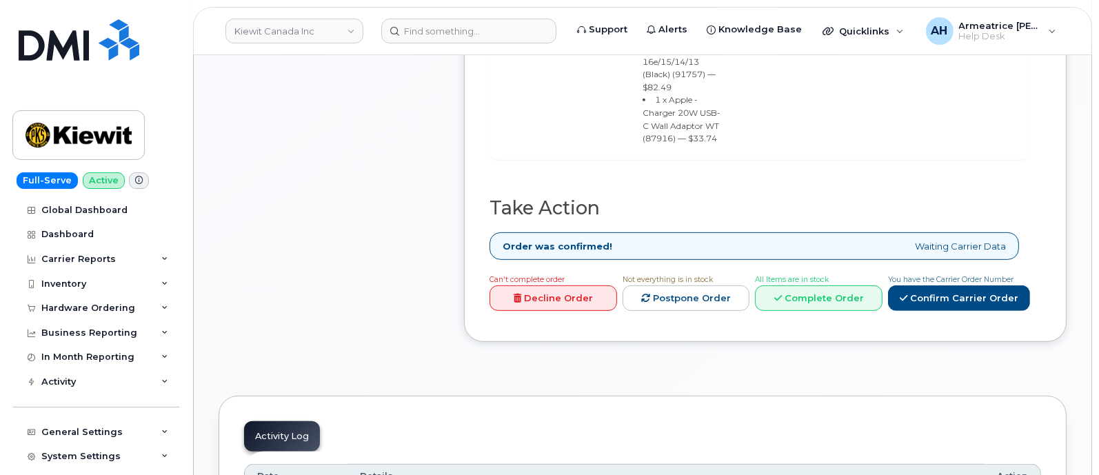
scroll to position [776, 0]
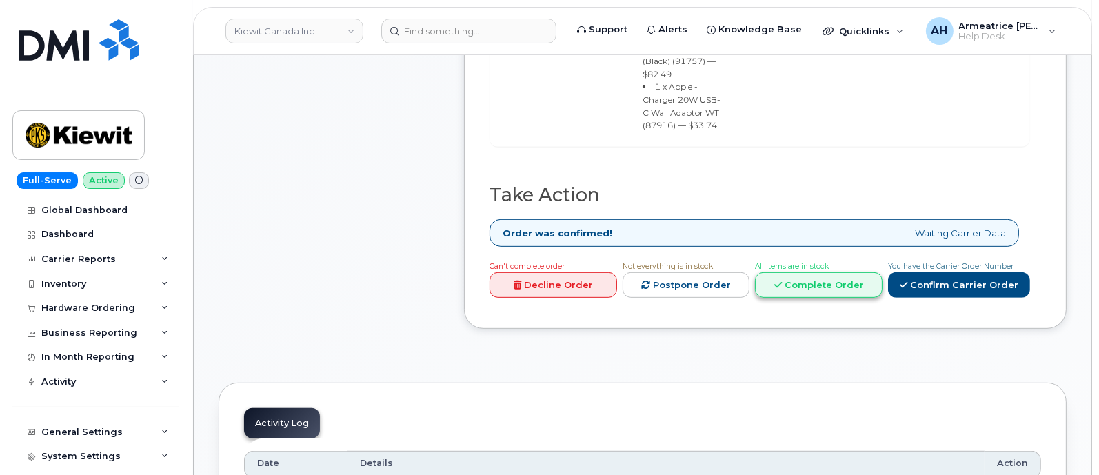
click at [780, 281] on icon at bounding box center [778, 285] width 8 height 9
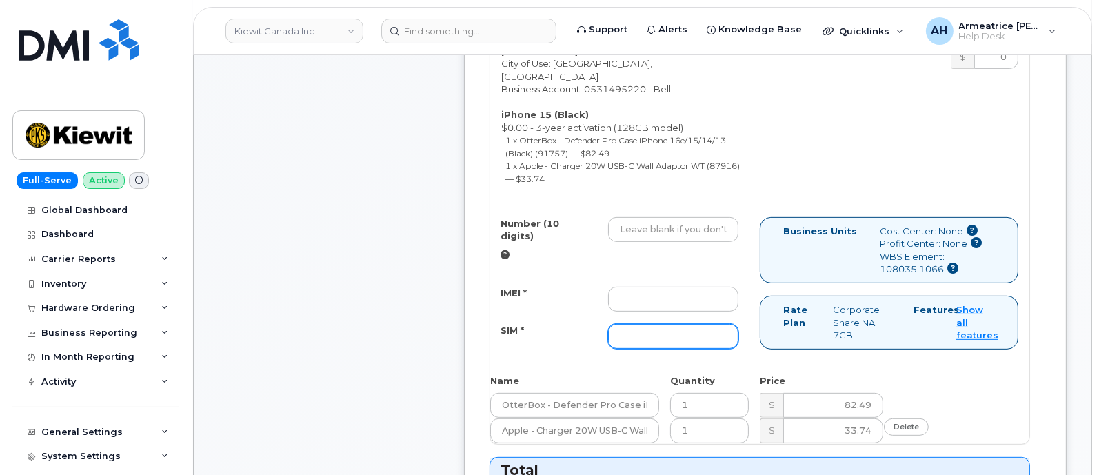
scroll to position [689, 0]
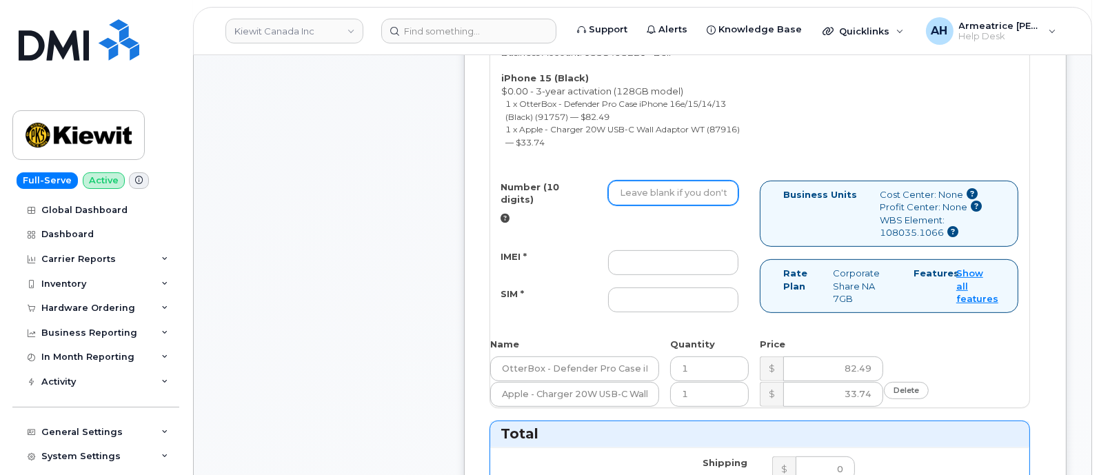
click at [653, 181] on input "Number (10 digits)" at bounding box center [673, 193] width 130 height 25
click at [623, 181] on input "Number (10 digits)" at bounding box center [673, 193] width 130 height 25
paste input "3653785257"
type input "3653785257"
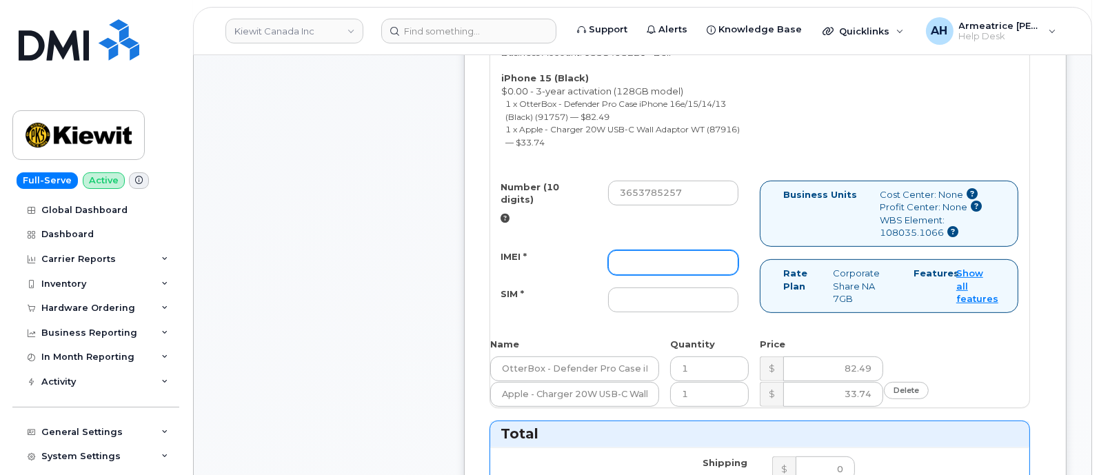
click at [635, 250] on input "IMEI *" at bounding box center [673, 262] width 130 height 25
click at [625, 250] on input "IMEI *" at bounding box center [673, 262] width 130 height 25
paste input "354704798550769"
type input "354704798550769"
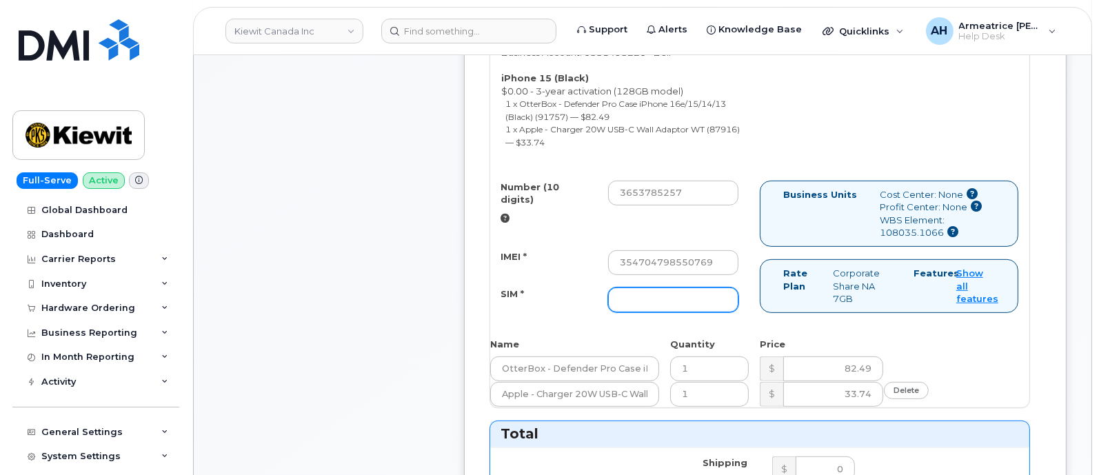
click at [662, 288] on input "SIM *" at bounding box center [673, 300] width 130 height 25
click at [632, 288] on input "SIM *" at bounding box center [673, 300] width 130 height 25
paste input "89302610207734230920"
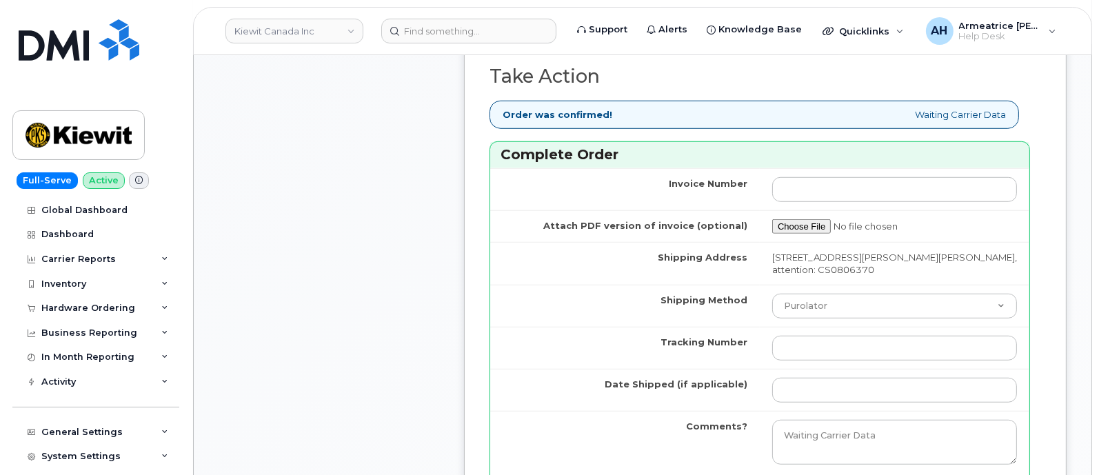
scroll to position [1378, 0]
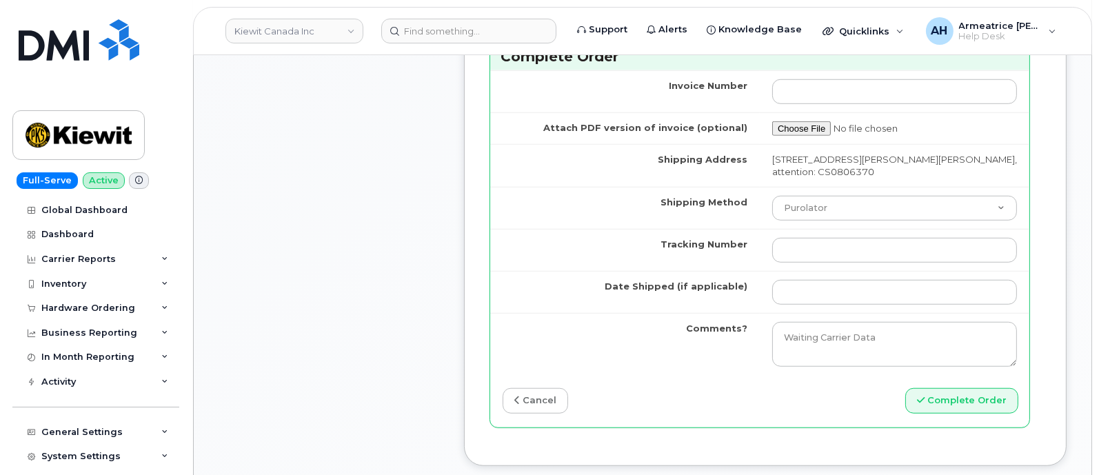
type input "89302610207734230920"
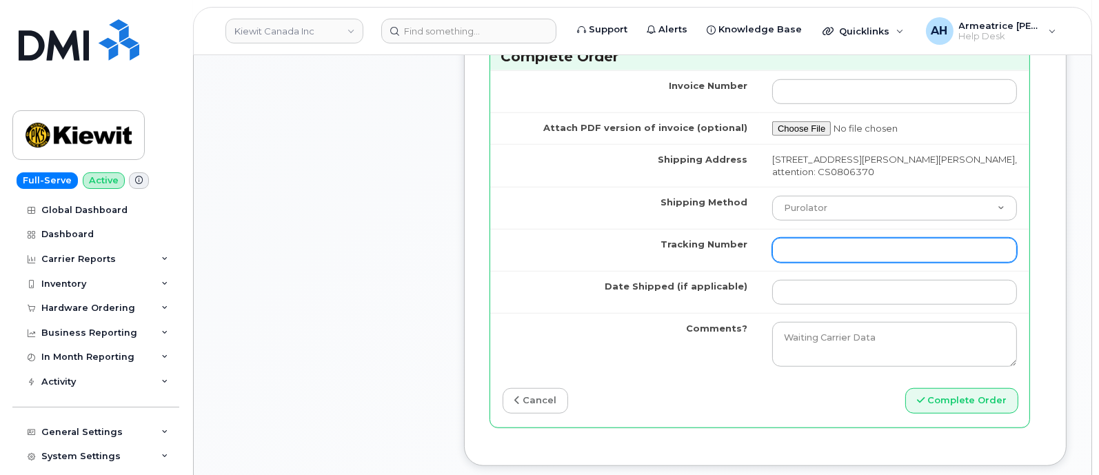
click at [803, 238] on input "Tracking Number" at bounding box center [894, 250] width 245 height 25
paste input "520084311825"
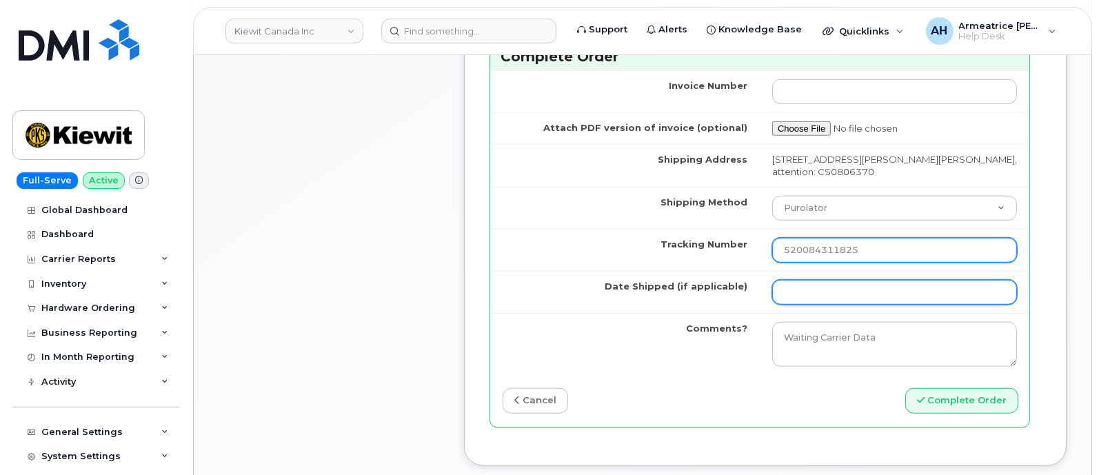
type input "520084311825"
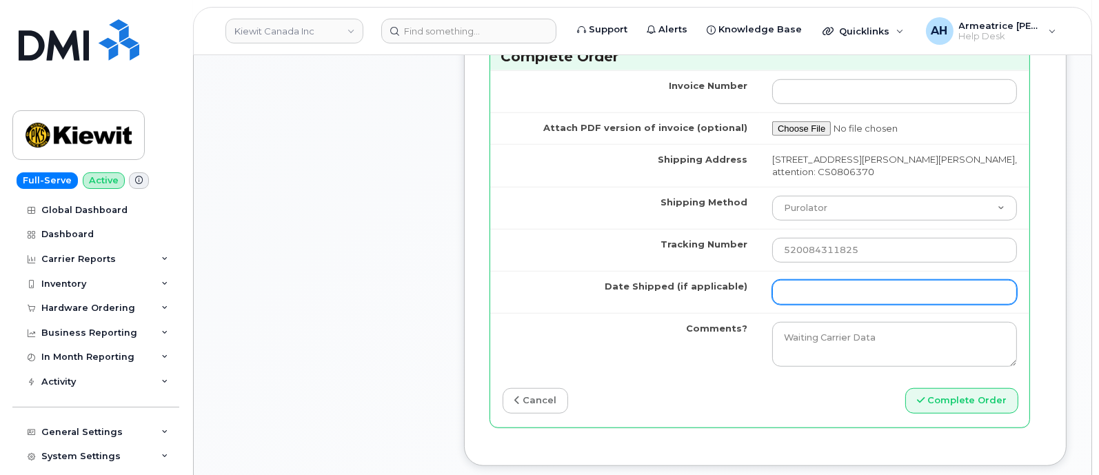
click at [807, 280] on input "Date Shipped (if applicable)" at bounding box center [894, 292] width 245 height 25
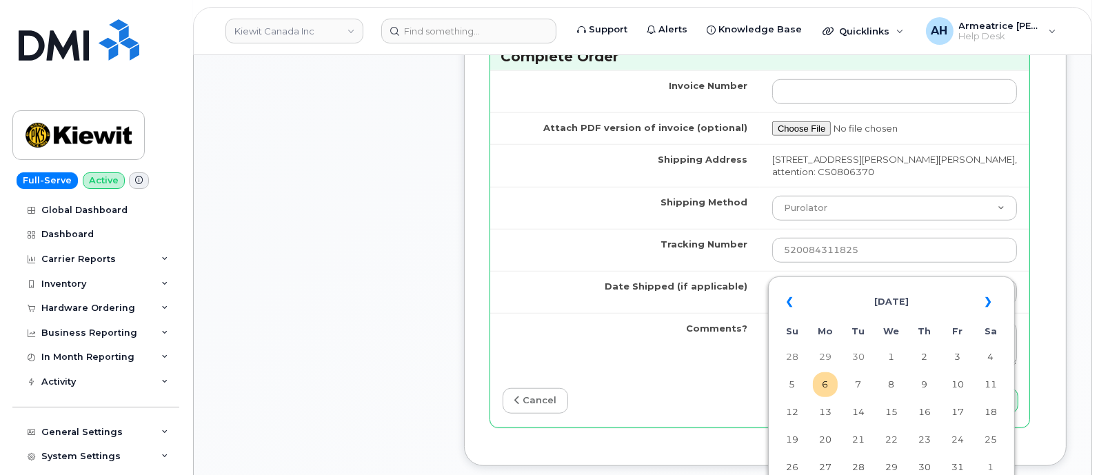
click at [878, 356] on td "3" at bounding box center [957, 357] width 25 height 25
type input "2025-10-03"
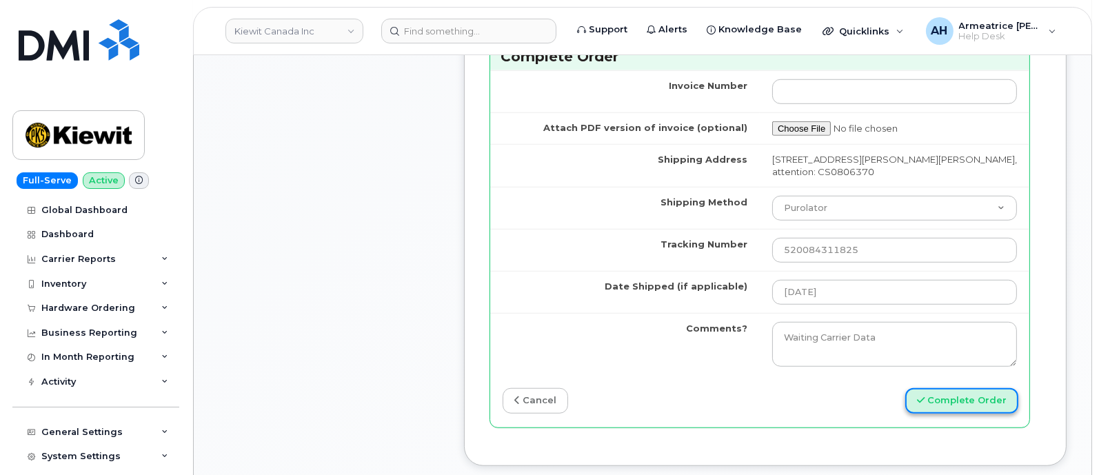
click at [878, 379] on button "Complete Order" at bounding box center [961, 401] width 113 height 26
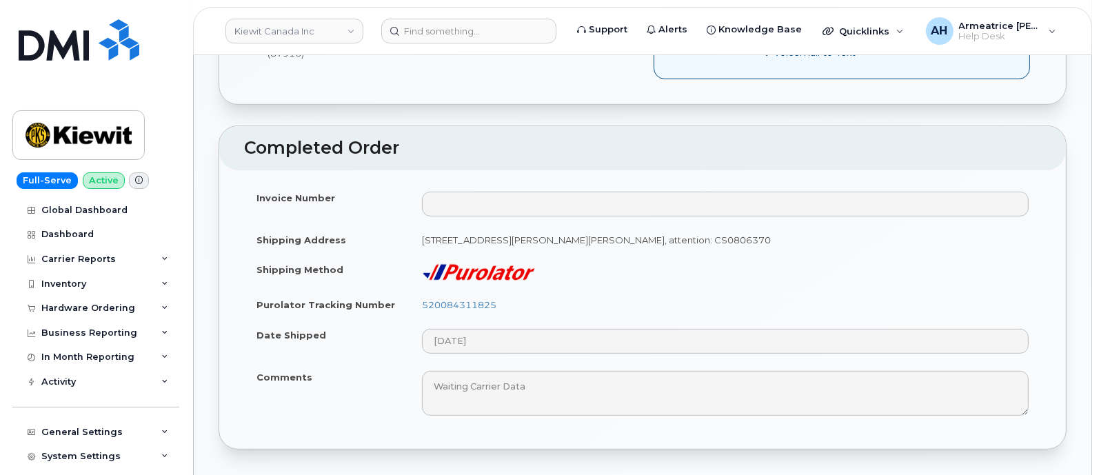
scroll to position [862, 0]
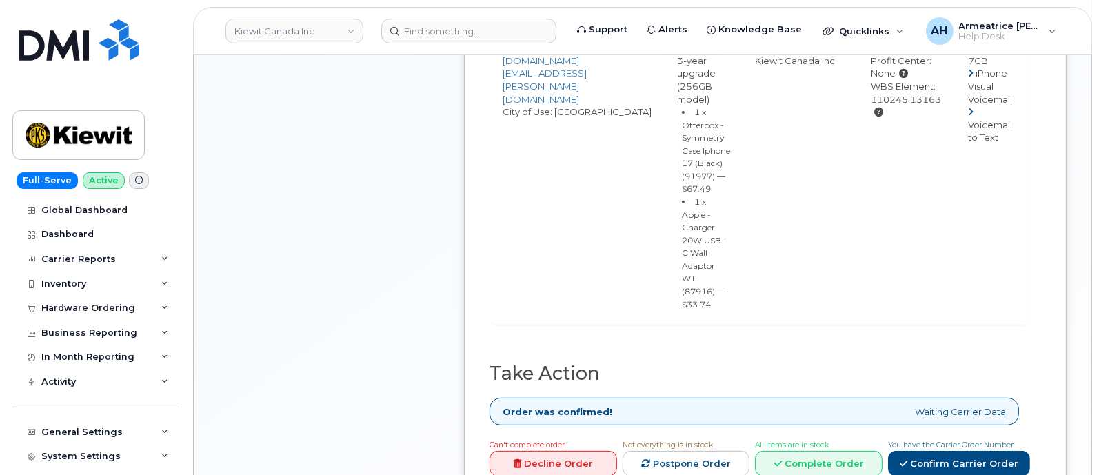
scroll to position [846, 0]
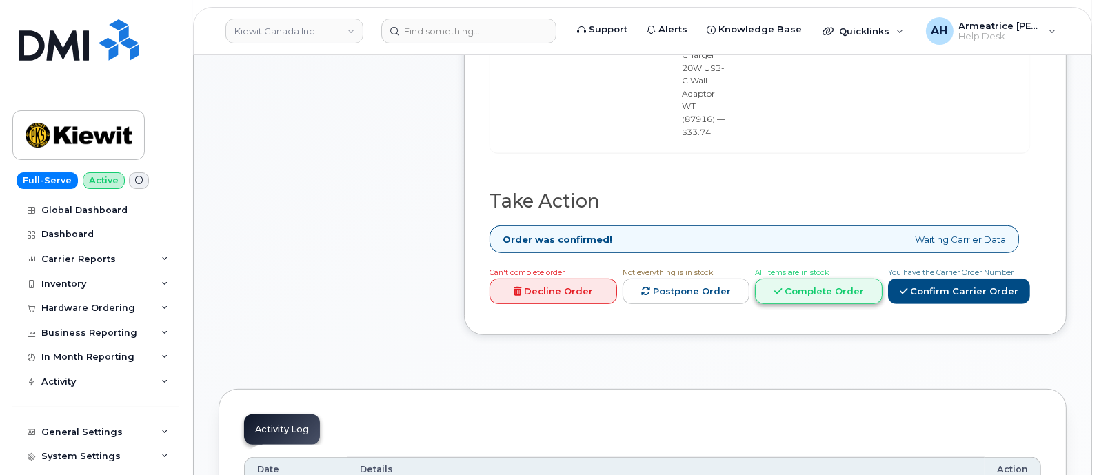
click at [782, 287] on icon at bounding box center [778, 291] width 8 height 9
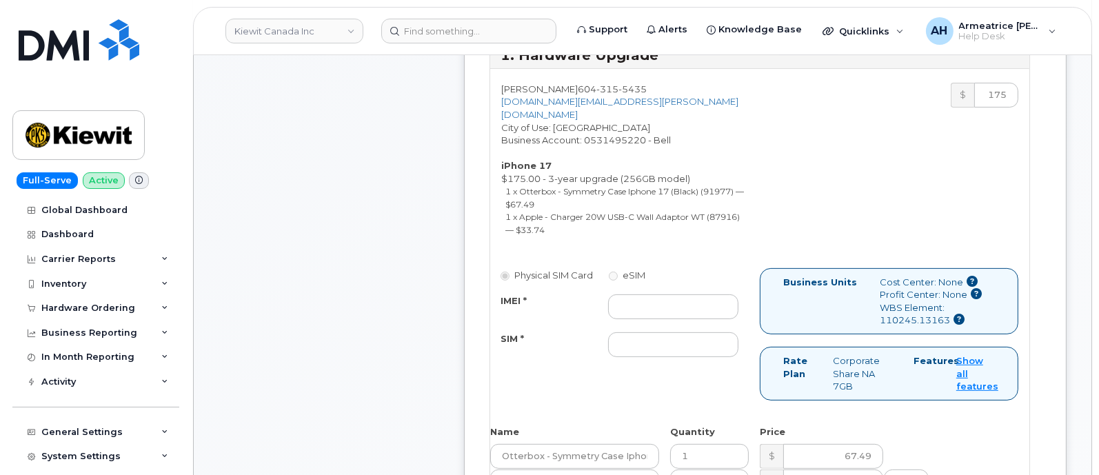
scroll to position [674, 0]
